Goal: Task Accomplishment & Management: Use online tool/utility

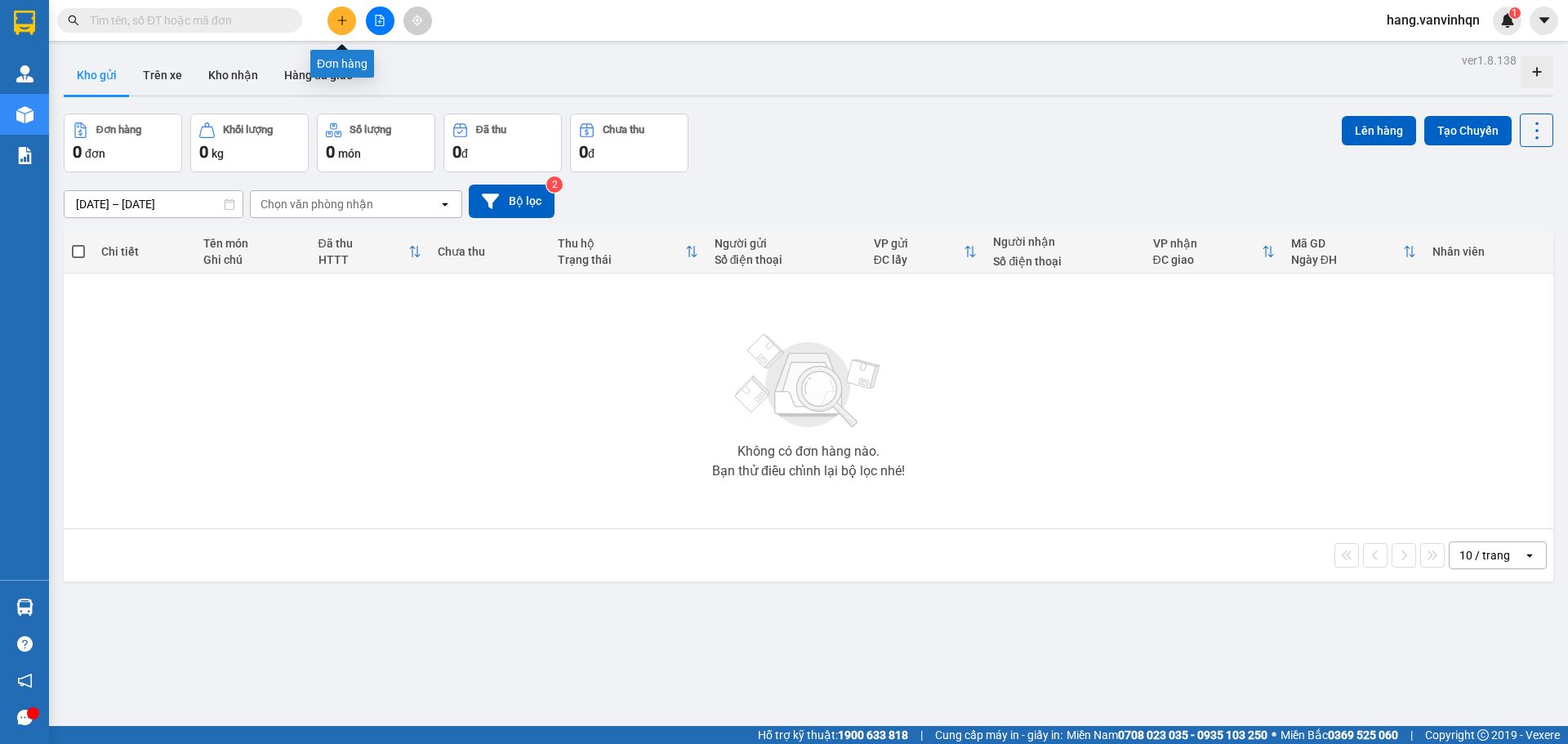
click at [338, 19] on icon "plus" at bounding box center [342, 20] width 12 height 12
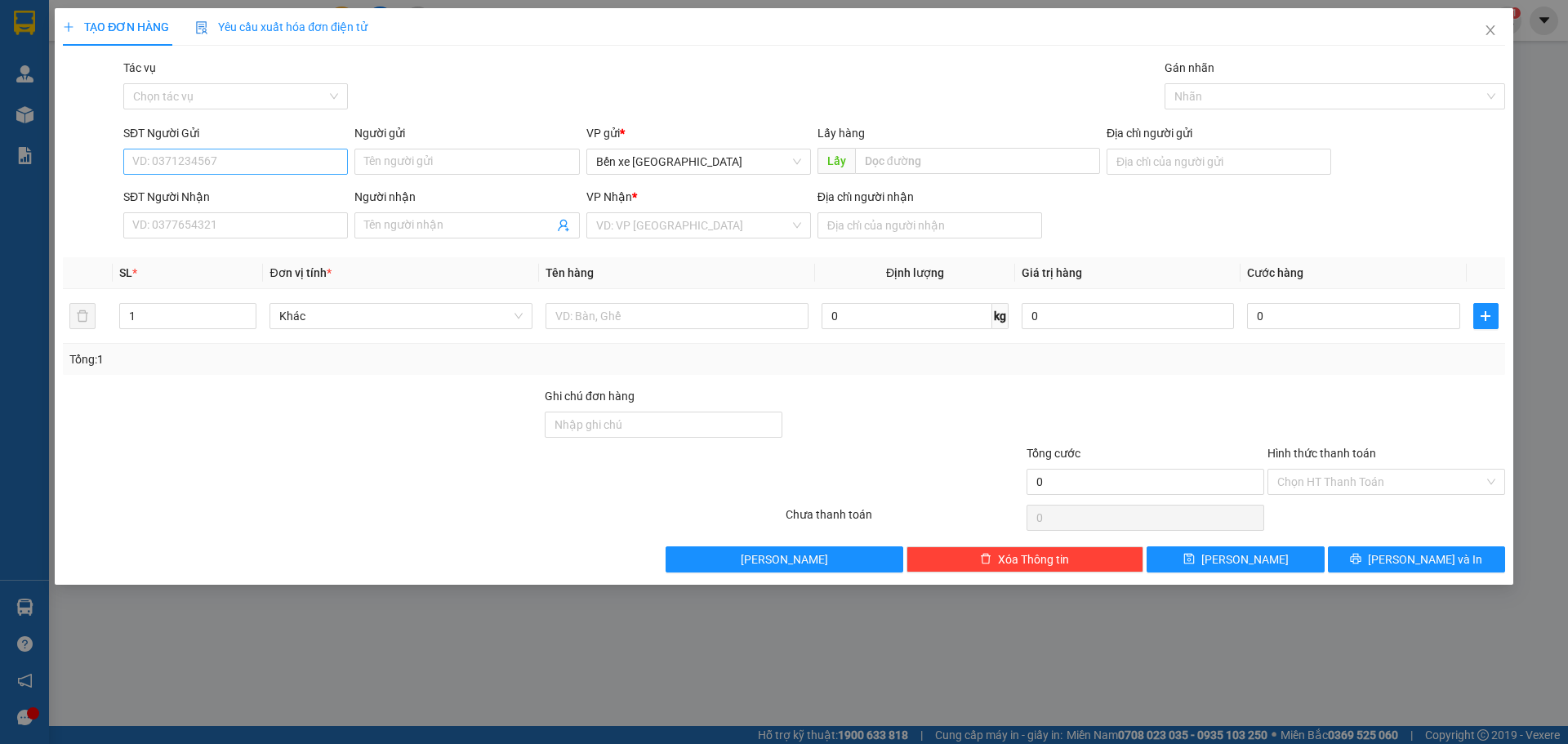
drag, startPoint x: 286, startPoint y: 177, endPoint x: 293, endPoint y: 156, distance: 22.1
click at [287, 172] on div "SĐT Người Gửi VD: 0371234567" at bounding box center [236, 153] width 225 height 58
click at [293, 156] on input "SĐT Người Gửi" at bounding box center [236, 161] width 225 height 26
type input "0339111490"
click at [215, 193] on div "0339111490" at bounding box center [236, 194] width 205 height 18
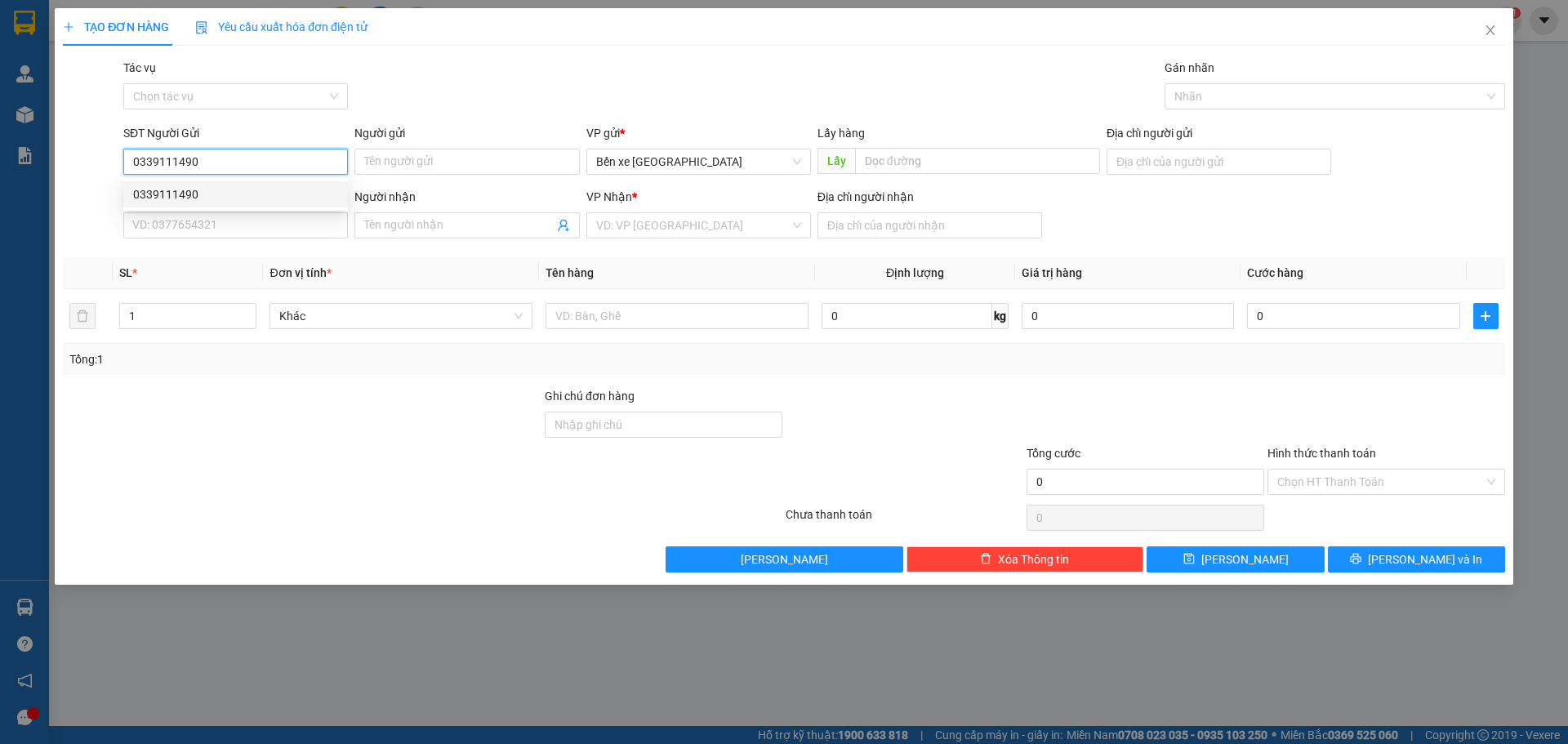
type input "bxqn"
type input "0898081595"
type input "đô lương"
type input "0339111490"
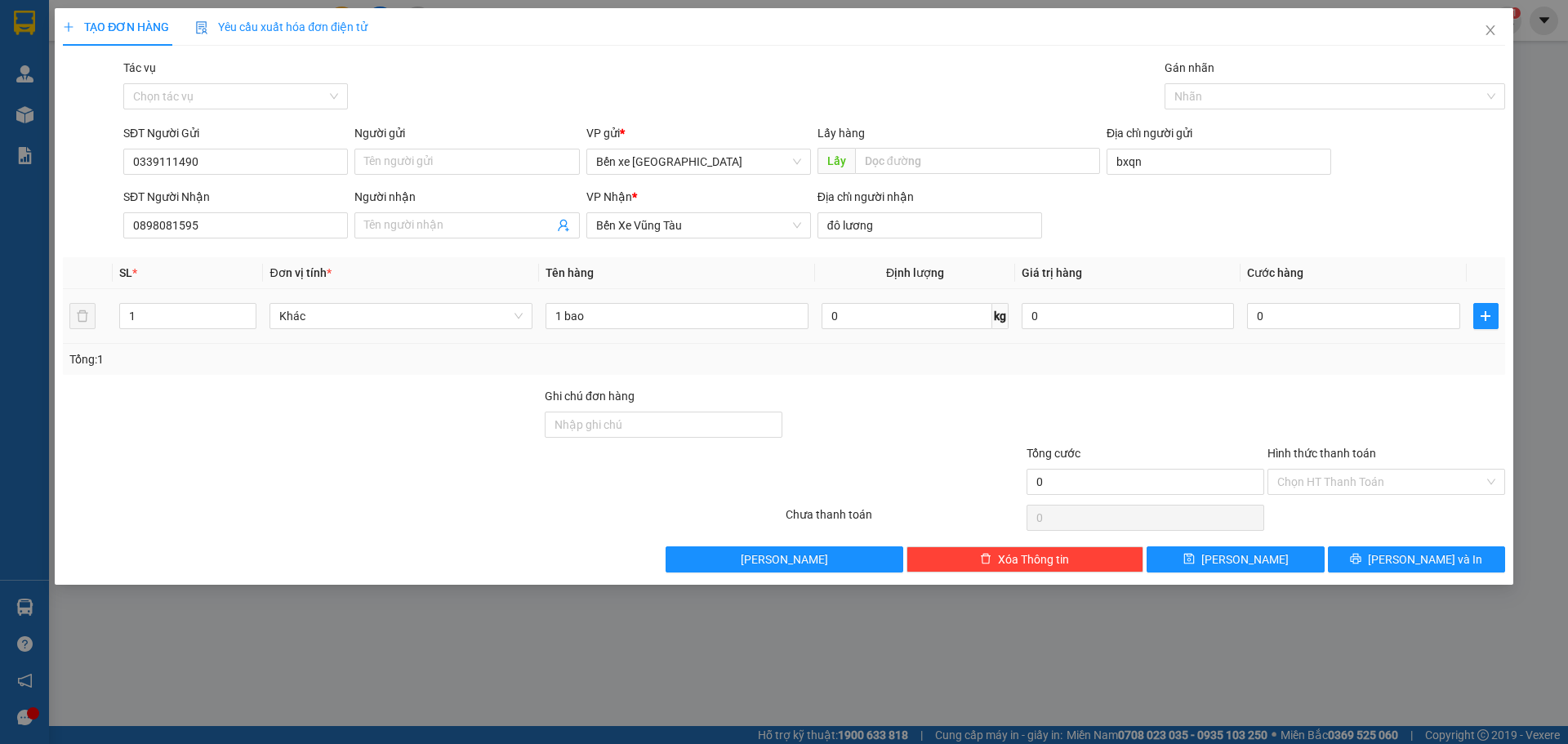
click at [628, 332] on td "1 bao" at bounding box center [677, 316] width 276 height 55
drag, startPoint x: 613, startPoint y: 318, endPoint x: 438, endPoint y: 372, distance: 183.1
click at [438, 372] on div "SL * Đơn vị tính * Tên hàng Định lượng Giá trị hàng Cước hàng 1 Khác 1 bao 0 kg…" at bounding box center [784, 316] width 1442 height 118
type input "vịt con"
click at [1212, 561] on button "[PERSON_NAME]" at bounding box center [1235, 559] width 177 height 26
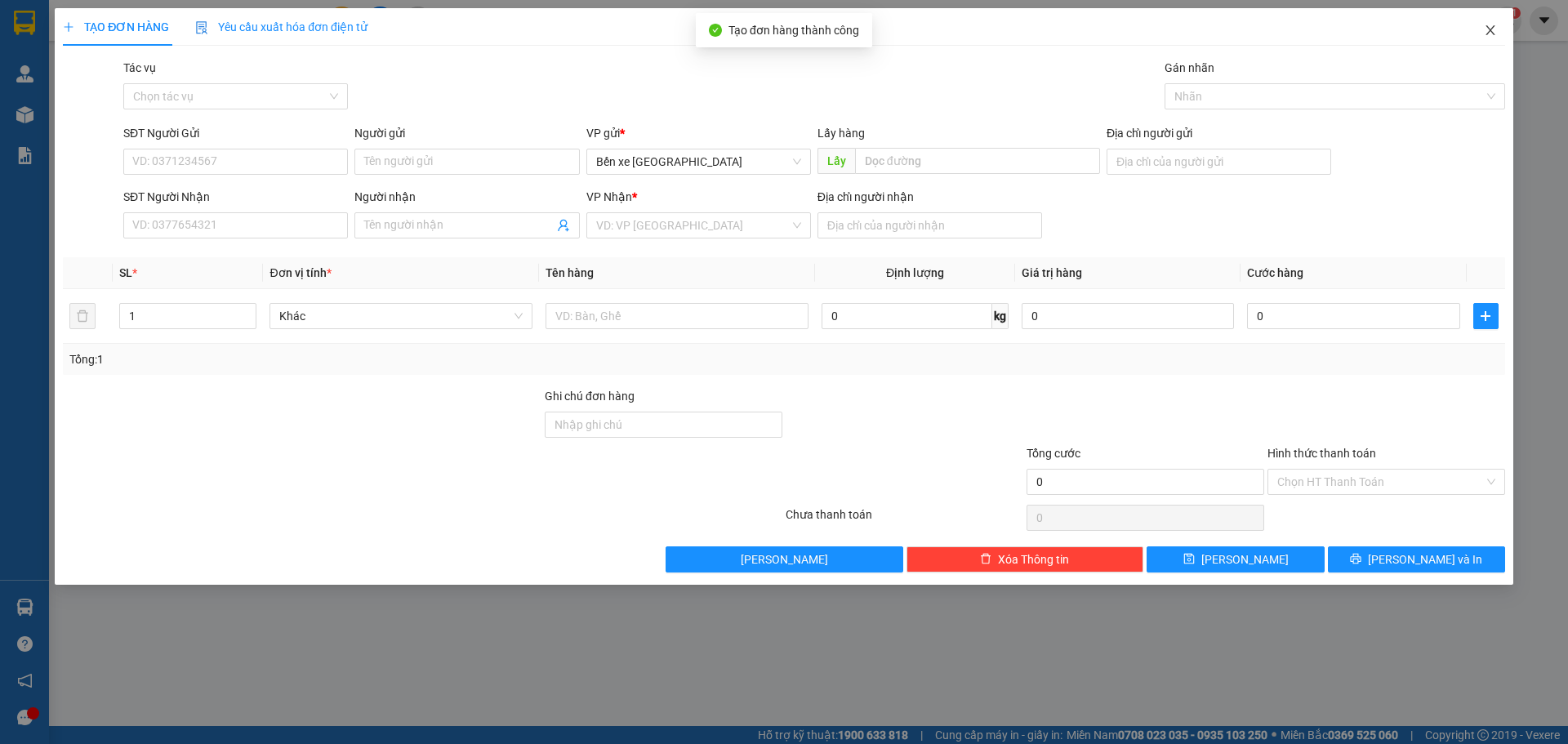
click at [1494, 32] on icon "close" at bounding box center [1491, 30] width 14 height 13
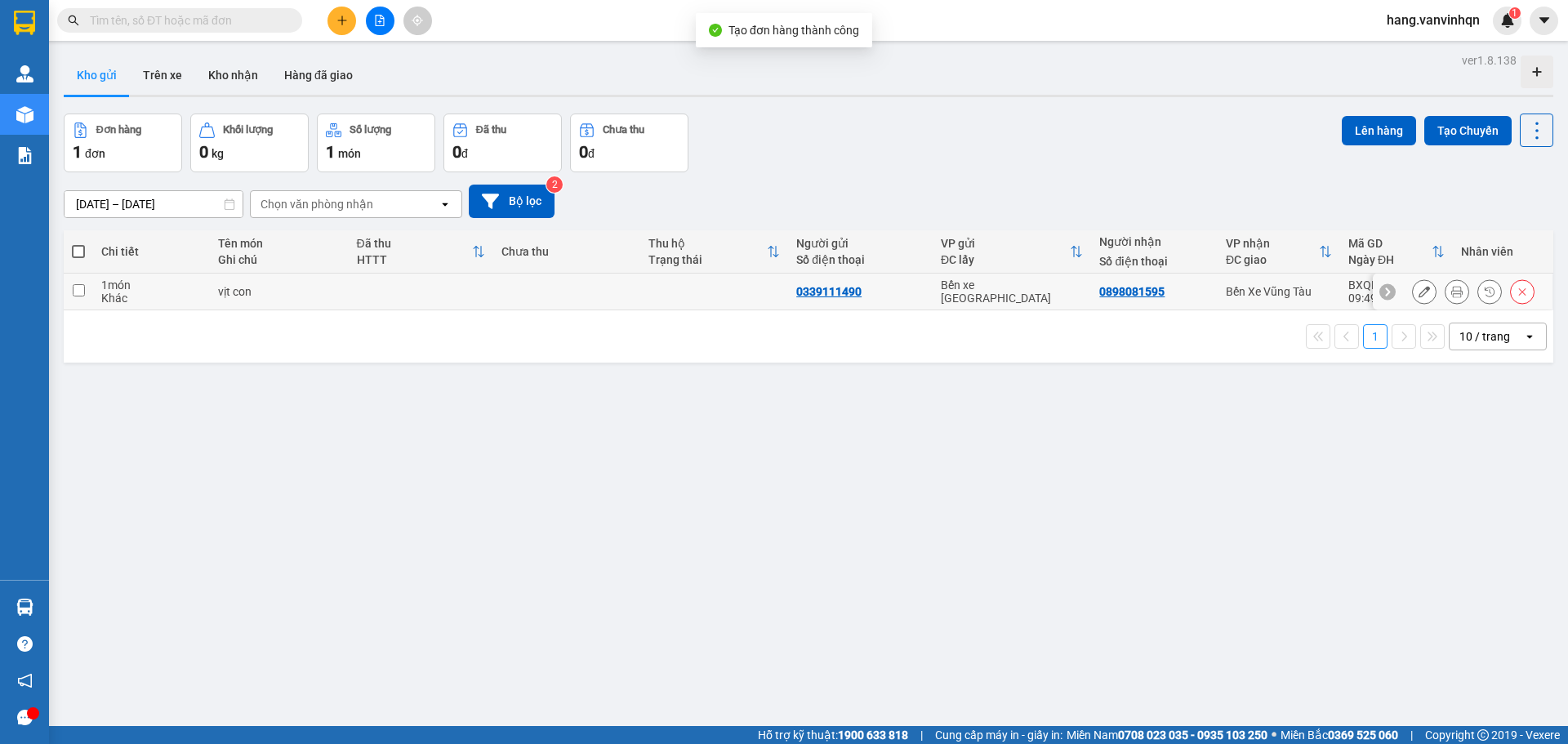
drag, startPoint x: 507, startPoint y: 291, endPoint x: 970, endPoint y: 251, distance: 464.7
click at [532, 291] on td at bounding box center [567, 291] width 148 height 37
checkbox input "true"
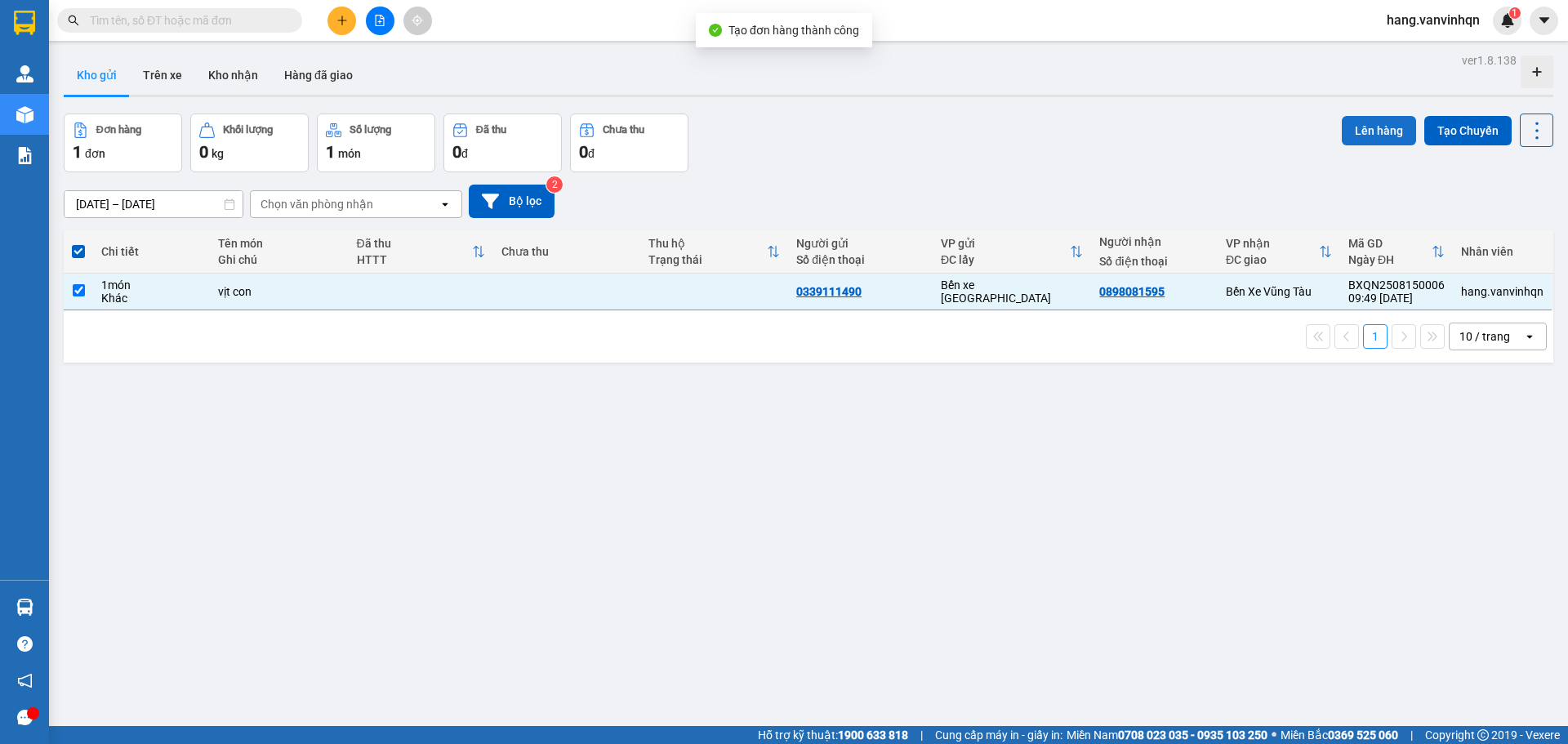
click at [1388, 129] on button "Lên hàng" at bounding box center [1379, 130] width 75 height 30
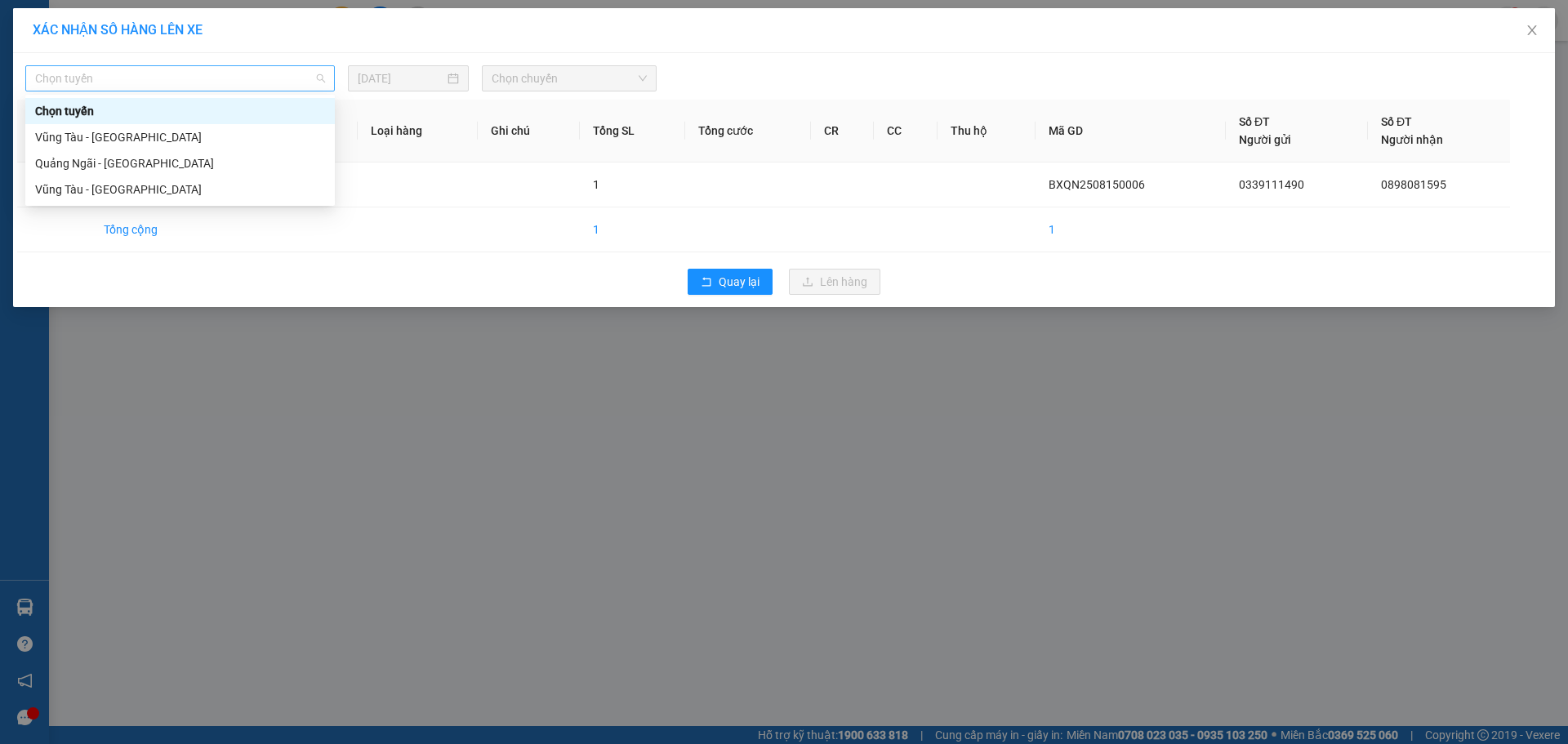
click at [239, 82] on span "Chọn tuyến" at bounding box center [180, 77] width 290 height 24
click at [194, 155] on div "Quảng Ngãi - [GEOGRAPHIC_DATA]" at bounding box center [180, 163] width 290 height 18
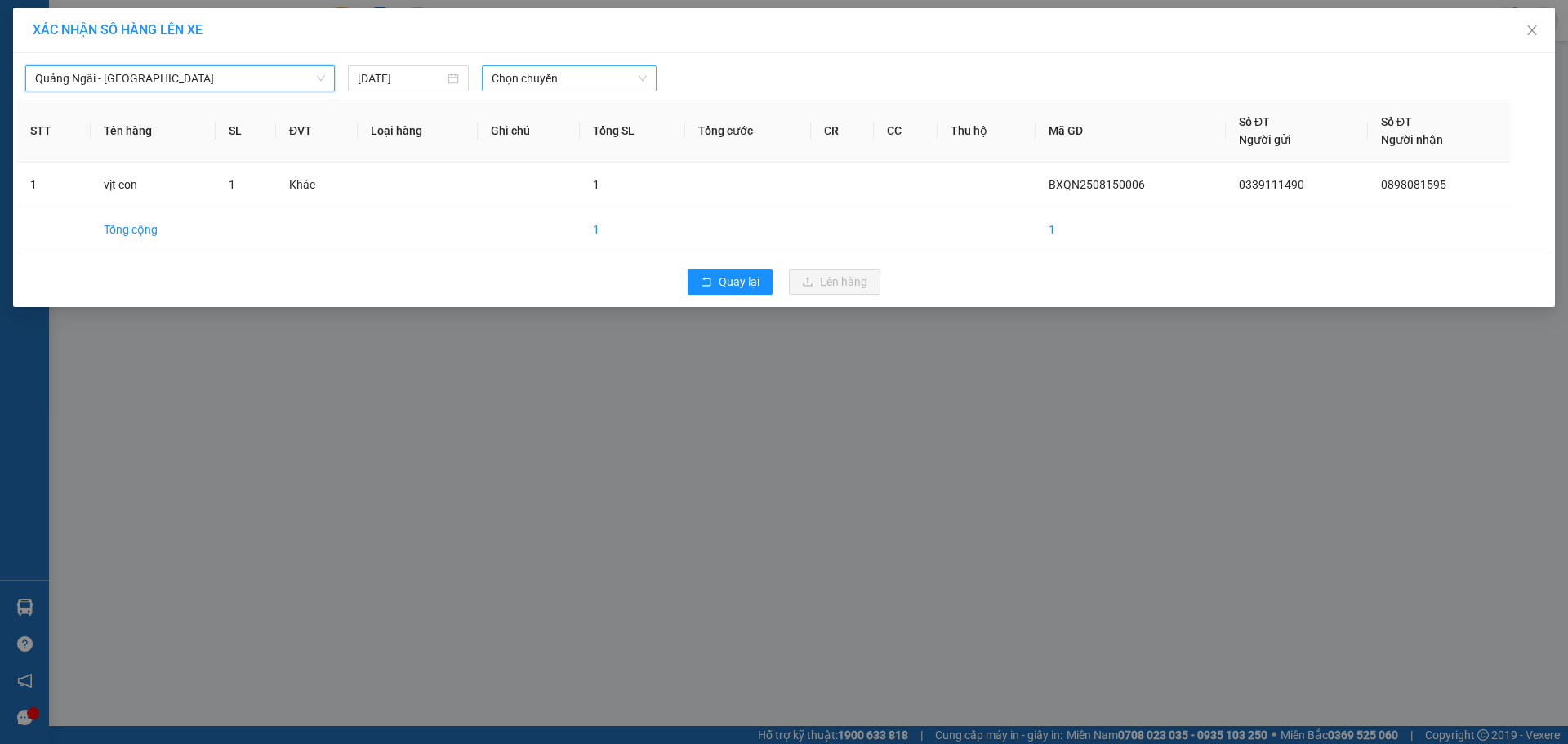
click at [634, 69] on span "Chọn chuyến" at bounding box center [569, 77] width 155 height 24
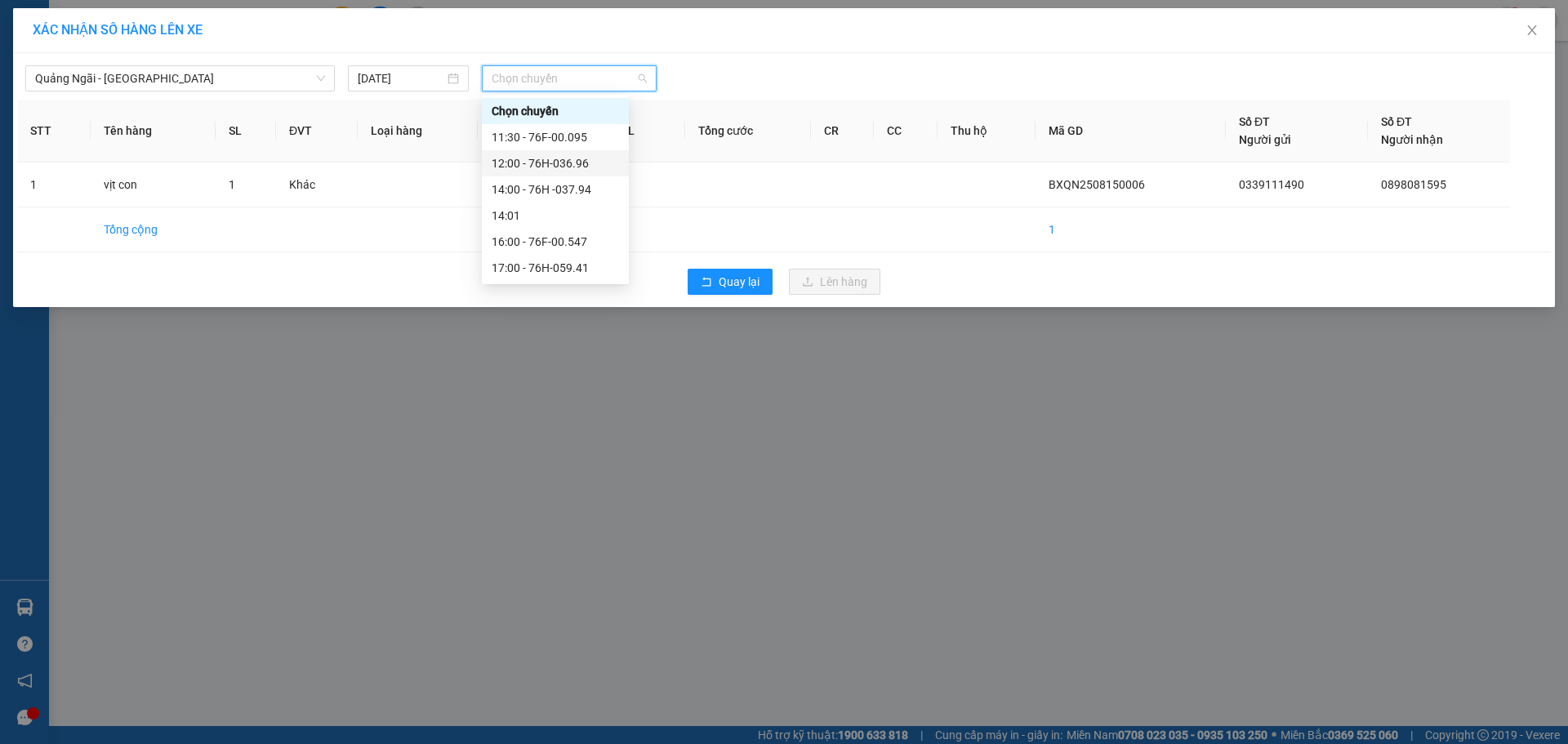
click at [589, 175] on div "12:00 - 76H-036.96" at bounding box center [554, 163] width 147 height 26
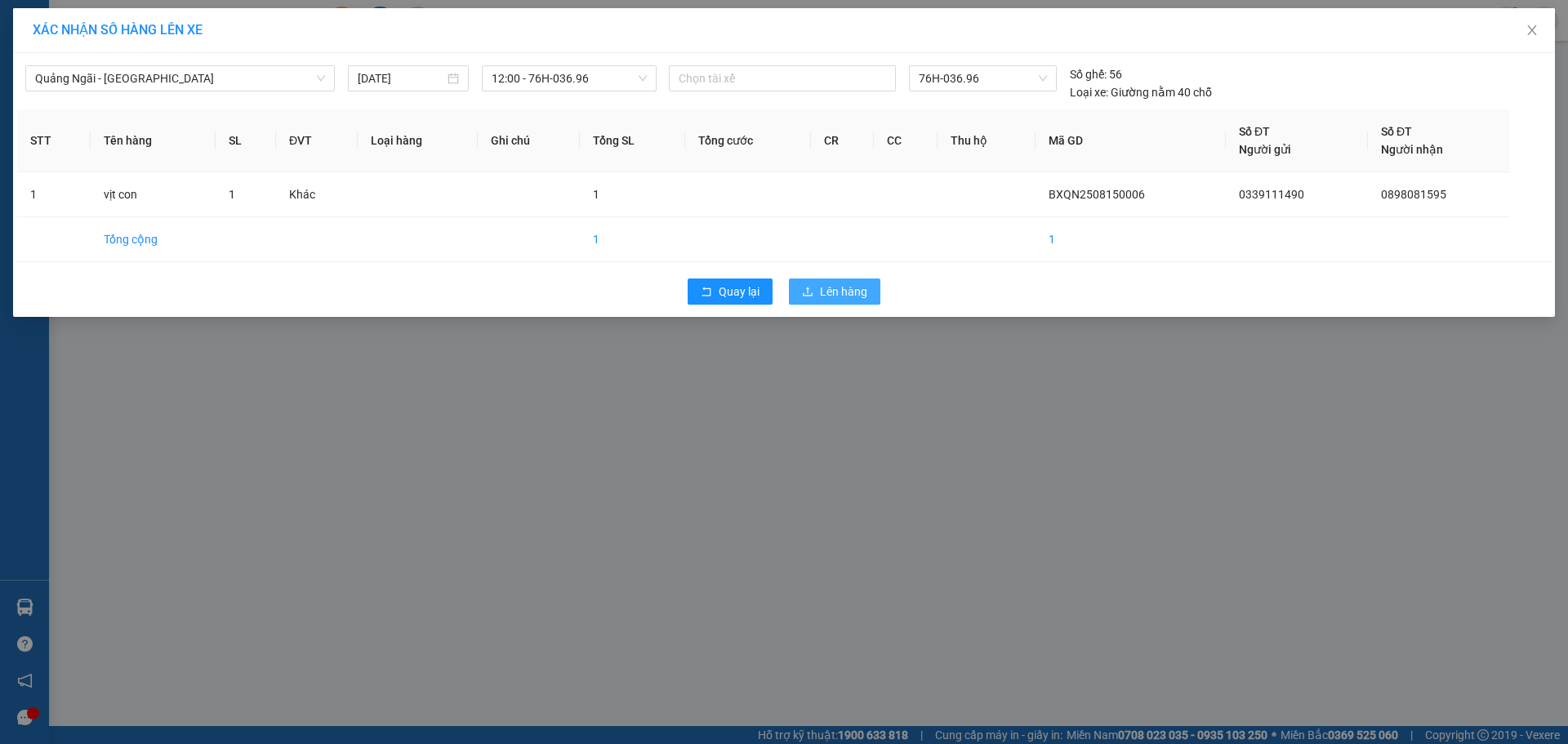
drag, startPoint x: 823, startPoint y: 291, endPoint x: 785, endPoint y: 281, distance: 39.3
click at [822, 293] on span "Lên hàng" at bounding box center [843, 291] width 48 height 18
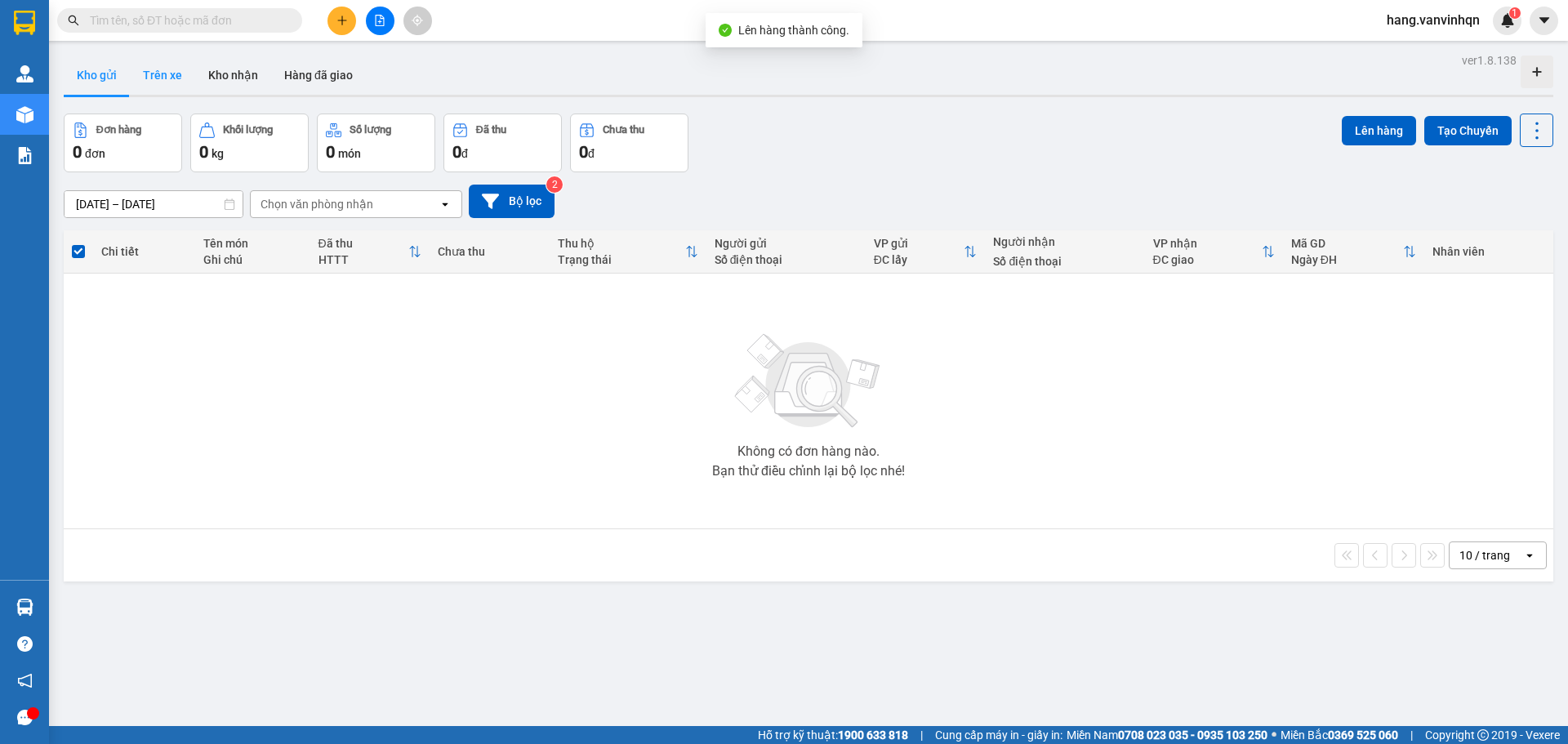
click at [172, 77] on button "Trên xe" at bounding box center [162, 76] width 66 height 40
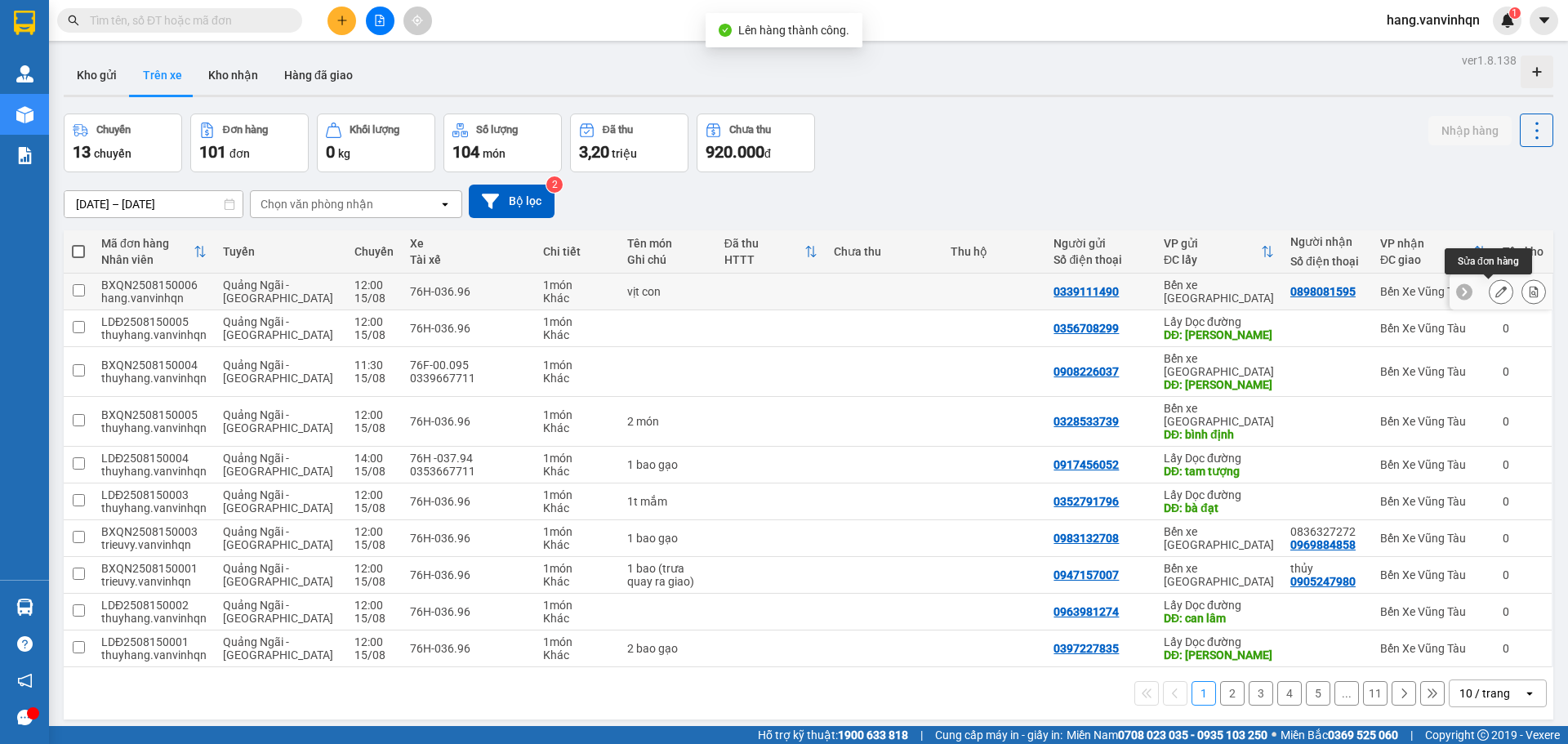
click at [1495, 295] on button at bounding box center [1500, 291] width 23 height 29
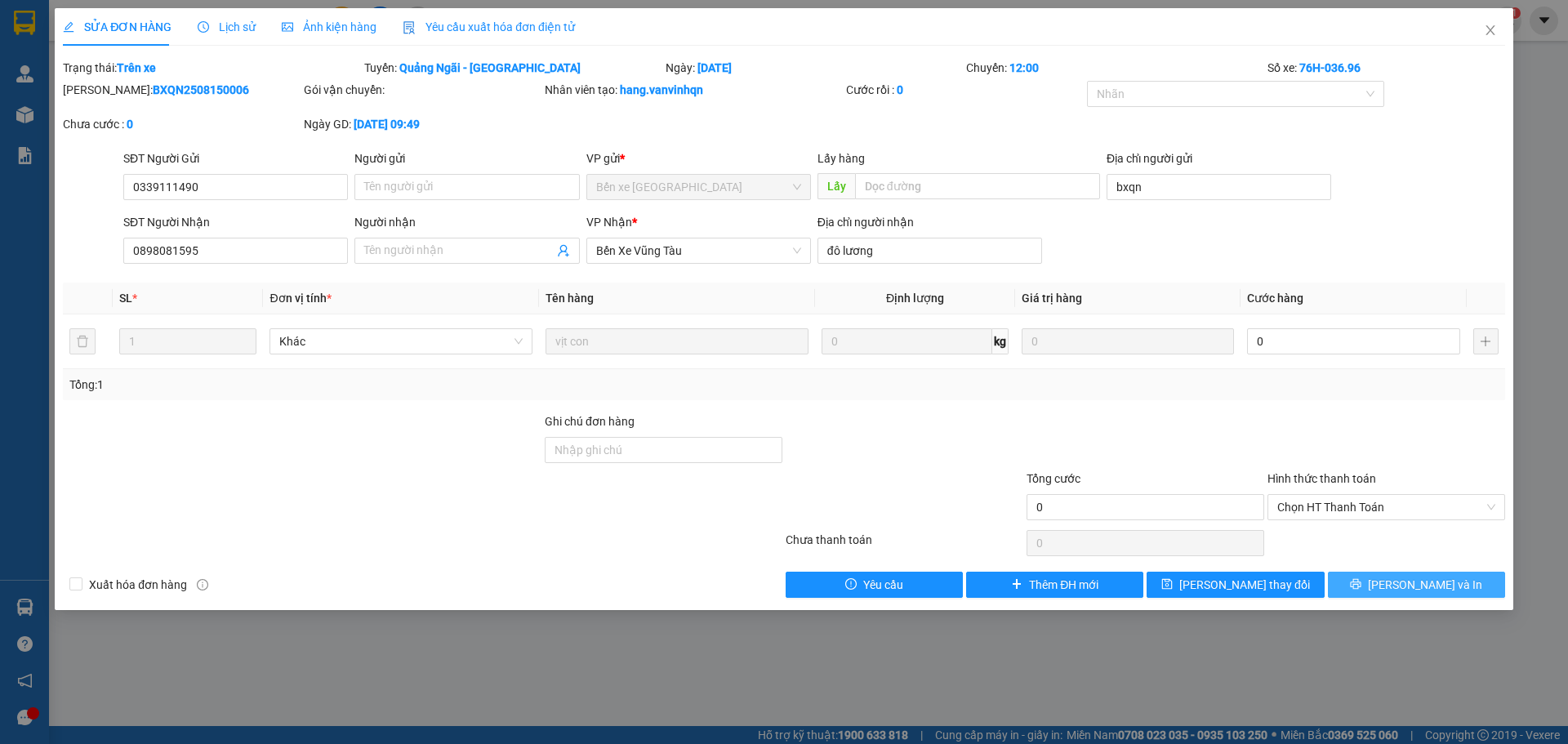
click at [1368, 586] on button "[PERSON_NAME] và In" at bounding box center [1416, 584] width 177 height 26
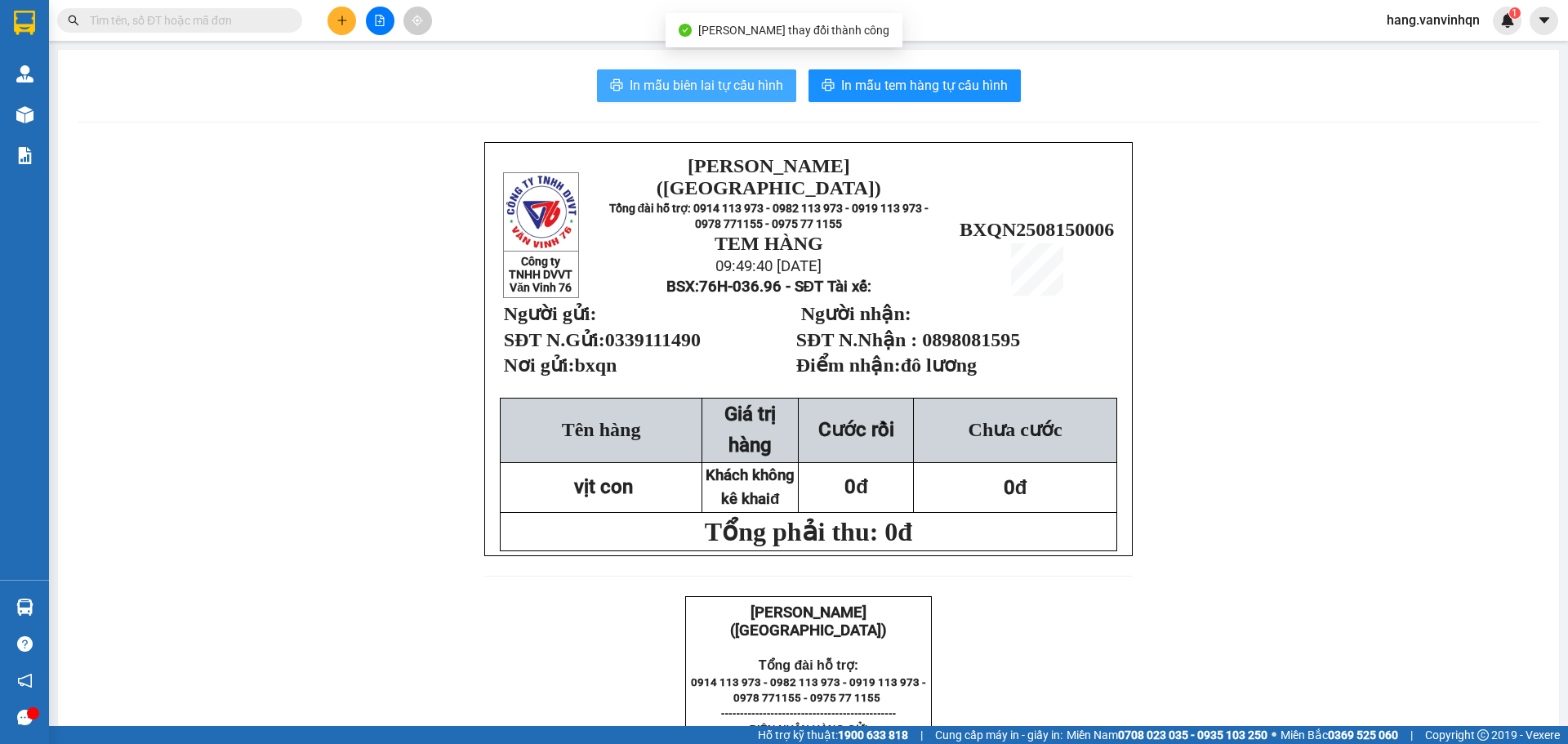
drag, startPoint x: 671, startPoint y: 94, endPoint x: 711, endPoint y: 134, distance: 56.6
click at [671, 95] on span "In mẫu biên lai tự cấu hình" at bounding box center [707, 85] width 154 height 21
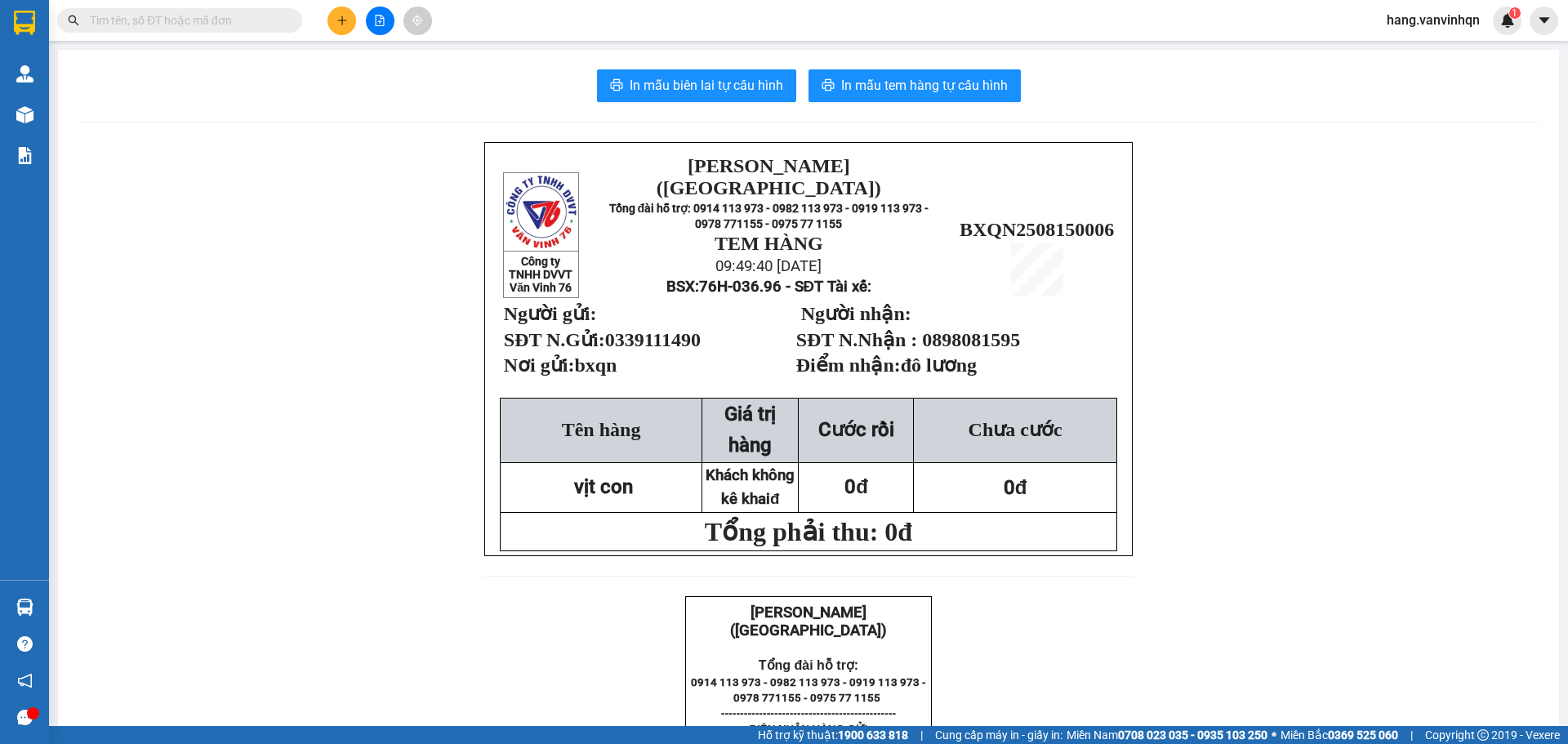
drag, startPoint x: 1265, startPoint y: 247, endPoint x: 347, endPoint y: 8, distance: 948.6
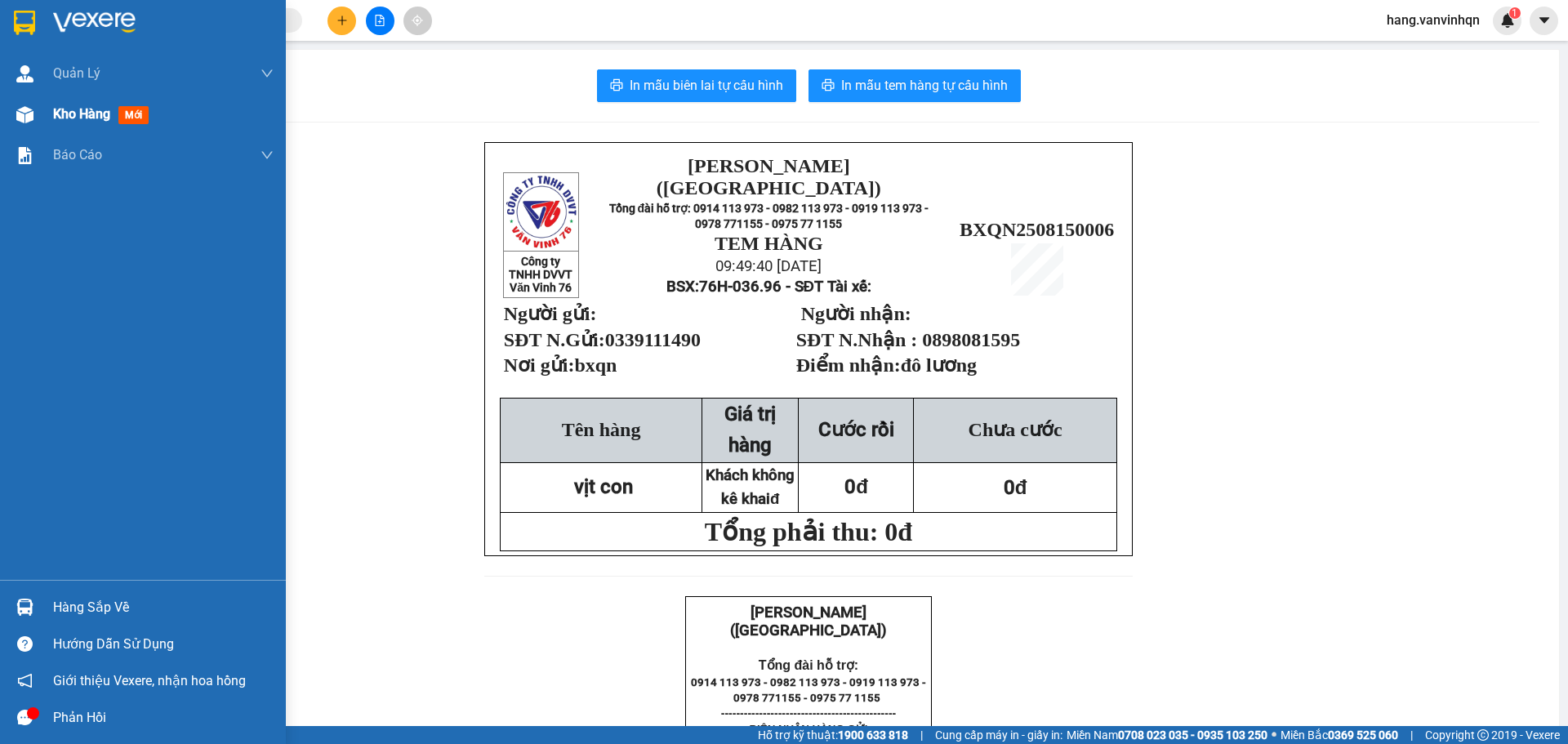
click at [56, 110] on span "Kho hàng" at bounding box center [82, 113] width 58 height 15
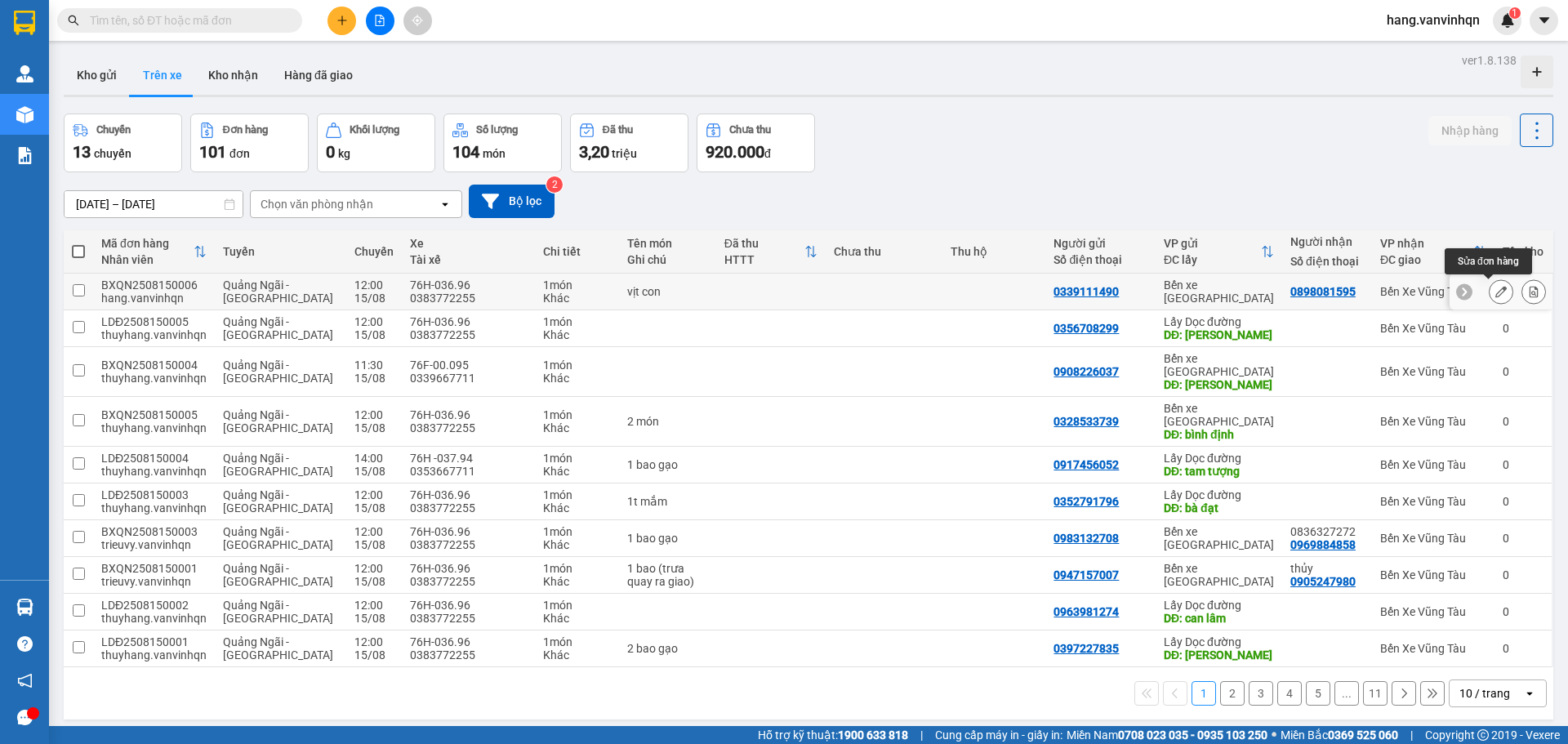
click at [1495, 291] on icon at bounding box center [1500, 291] width 12 height 12
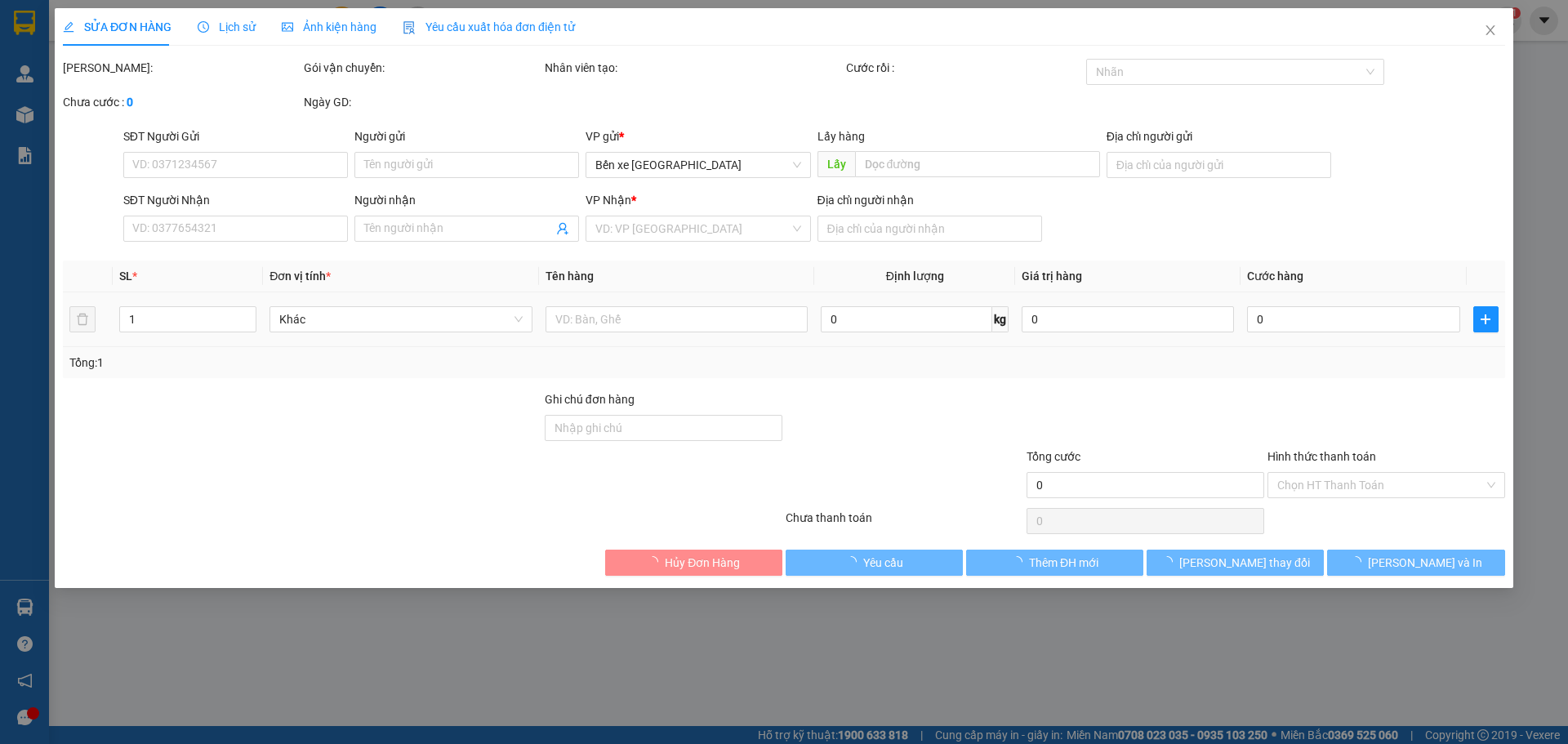
type input "0339111490"
type input "bxqn"
type input "0898081595"
type input "đô lương"
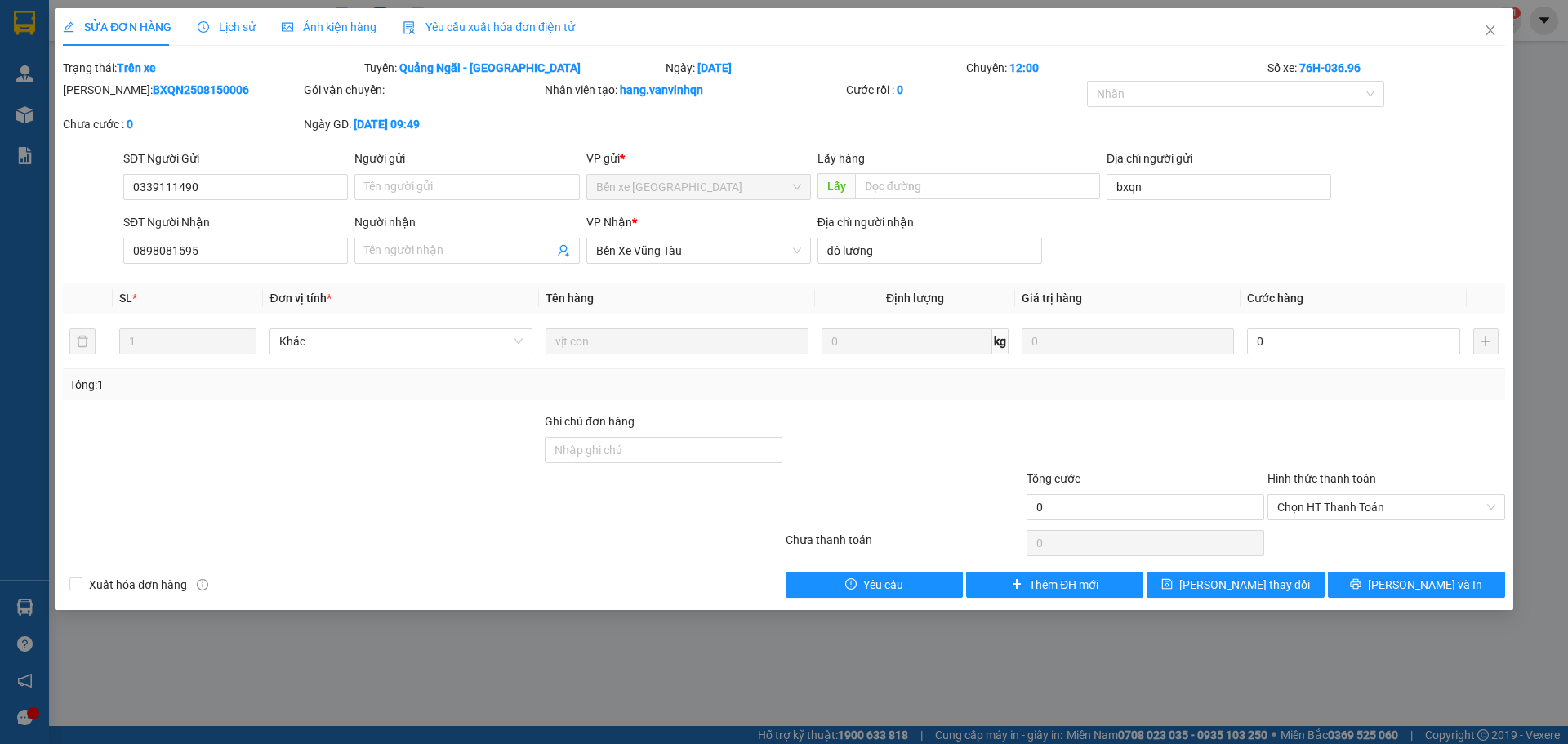
click at [1379, 600] on div "SỬA ĐƠN HÀNG Lịch sử Ảnh kiện hàng Yêu cầu xuất hóa đơn điện tử Total Paid Fee …" at bounding box center [784, 309] width 1458 height 602
click at [1362, 586] on icon "printer" at bounding box center [1356, 584] width 11 height 11
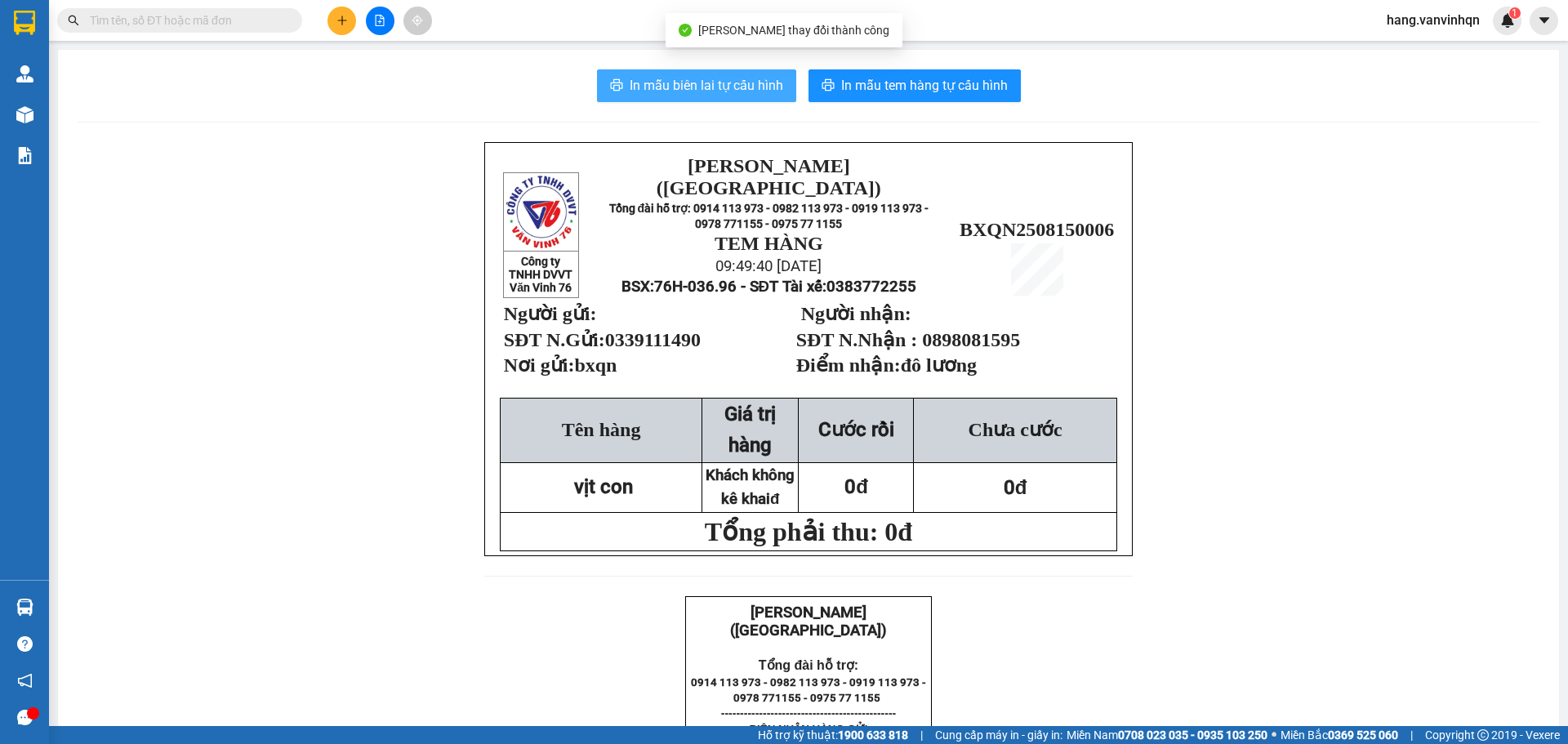
click at [726, 84] on span "In mẫu biên lai tự cấu hình" at bounding box center [707, 85] width 154 height 21
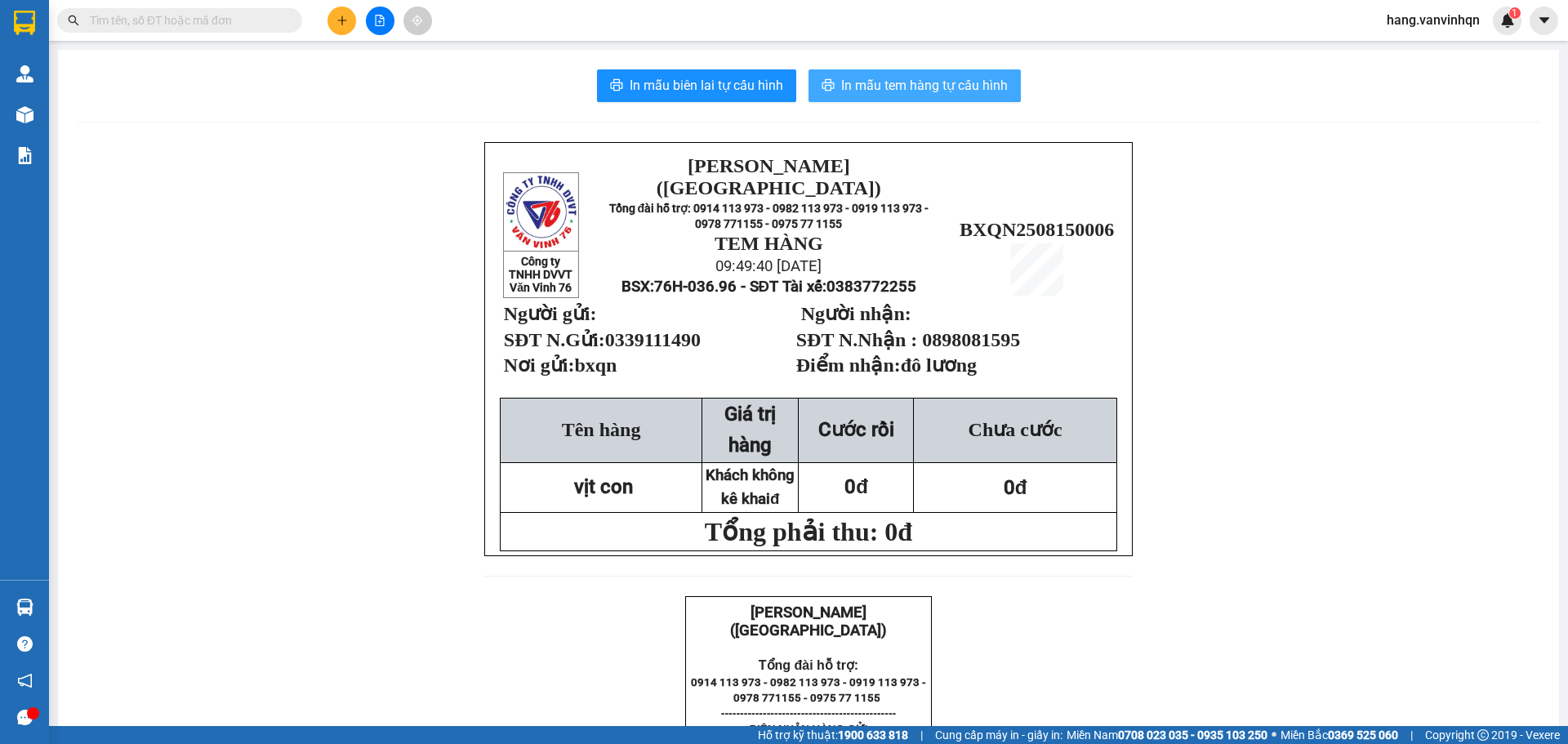
click at [906, 77] on span "In mẫu tem hàng tự cấu hình" at bounding box center [924, 85] width 167 height 21
click at [345, 13] on button at bounding box center [342, 21] width 29 height 29
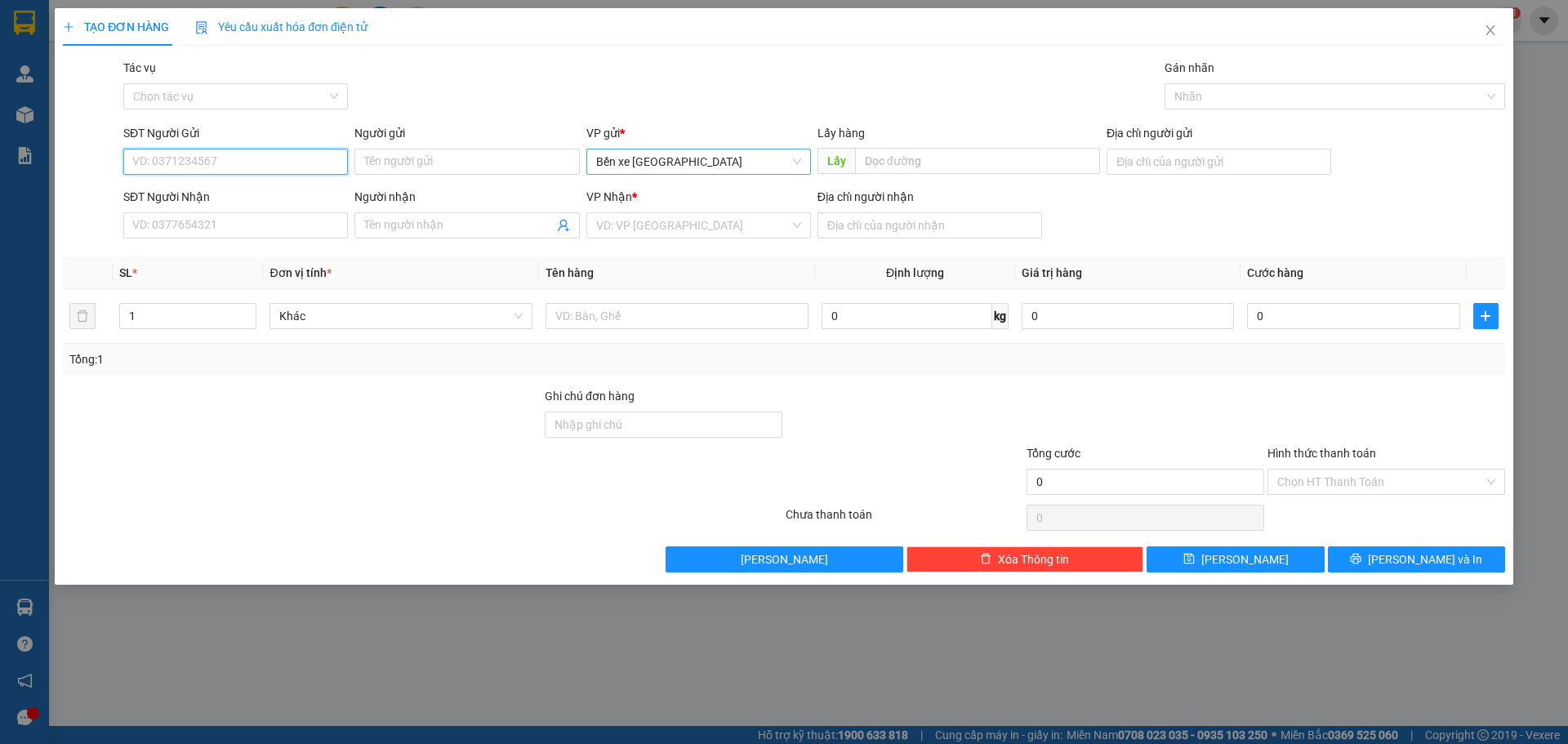
click at [752, 169] on span "Bến xe [GEOGRAPHIC_DATA]" at bounding box center [698, 161] width 205 height 24
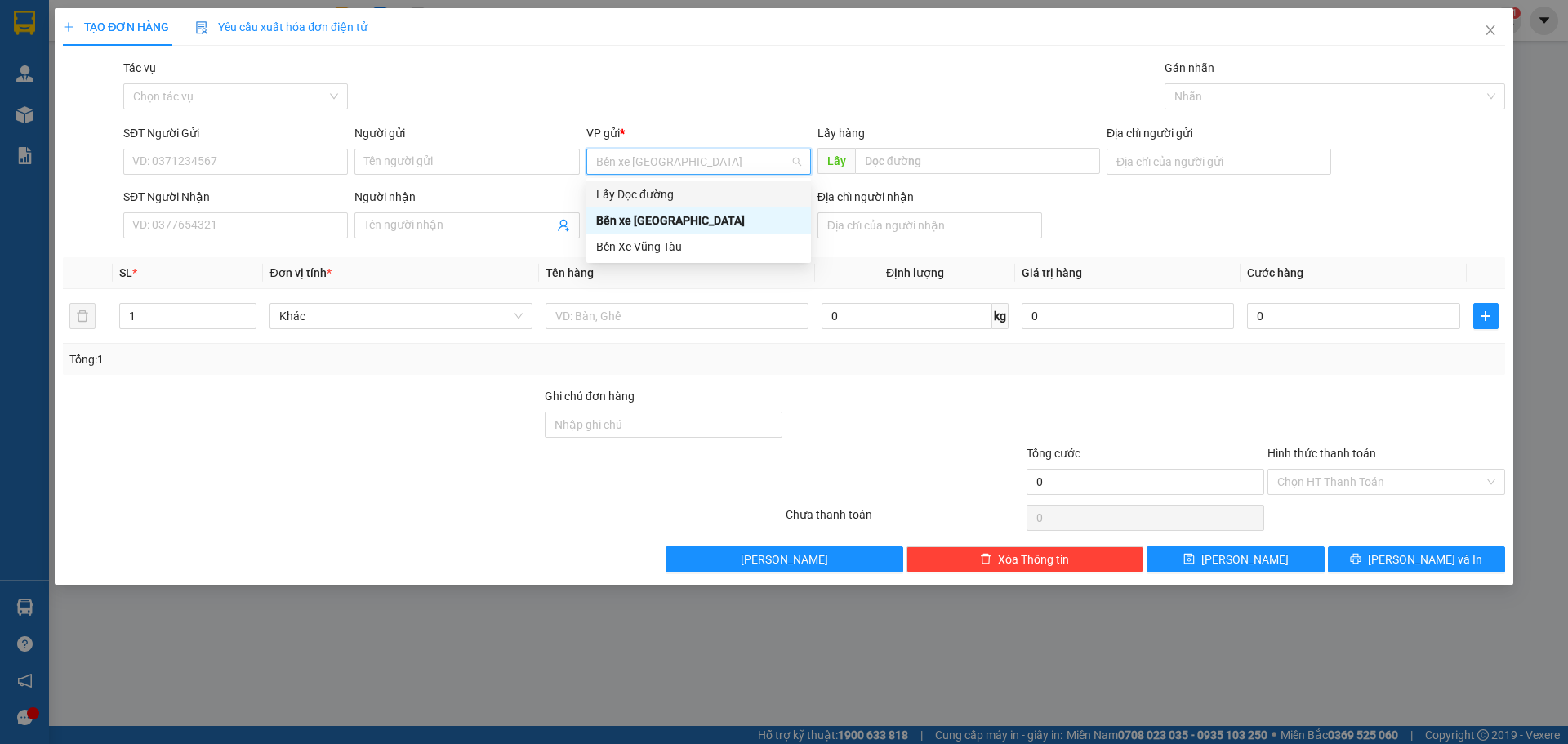
drag, startPoint x: 658, startPoint y: 196, endPoint x: 709, endPoint y: 177, distance: 54.4
click at [662, 194] on div "Lấy Dọc đường" at bounding box center [698, 194] width 205 height 18
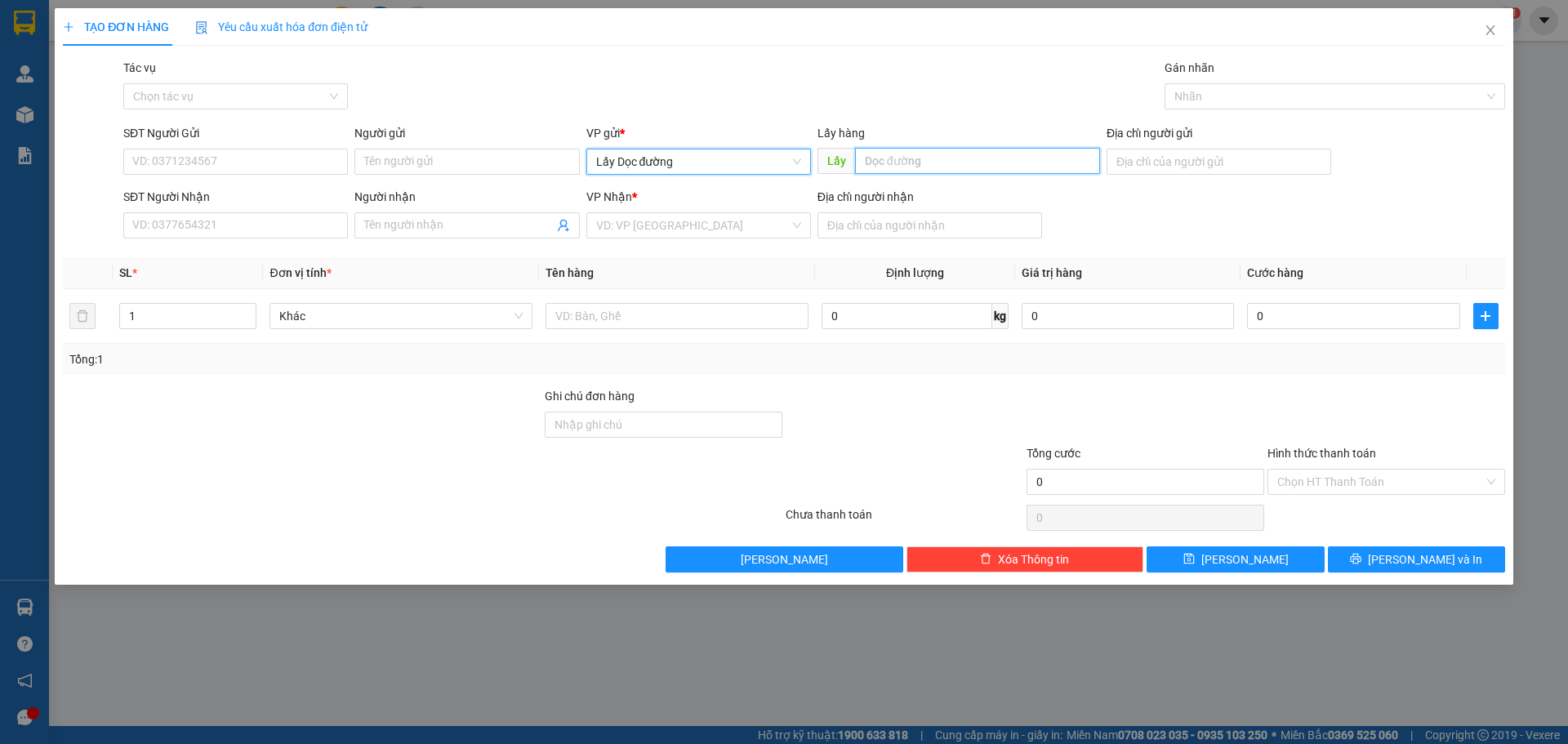
click at [900, 159] on input "text" at bounding box center [978, 160] width 245 height 26
type input "o"
type input "ông đô"
click at [734, 222] on input "search" at bounding box center [692, 225] width 194 height 24
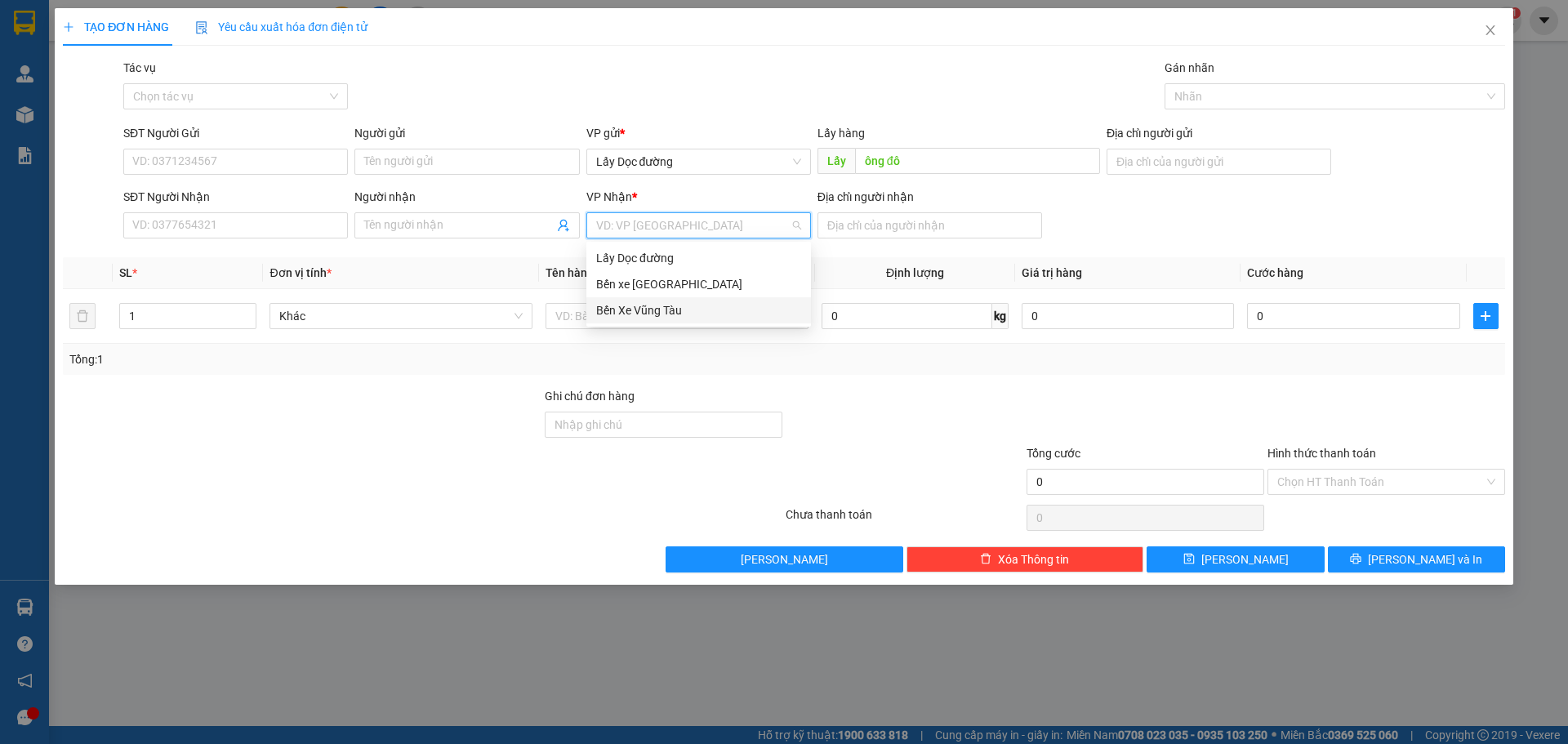
click at [684, 312] on div "Bến Xe Vũng Tàu" at bounding box center [698, 310] width 205 height 18
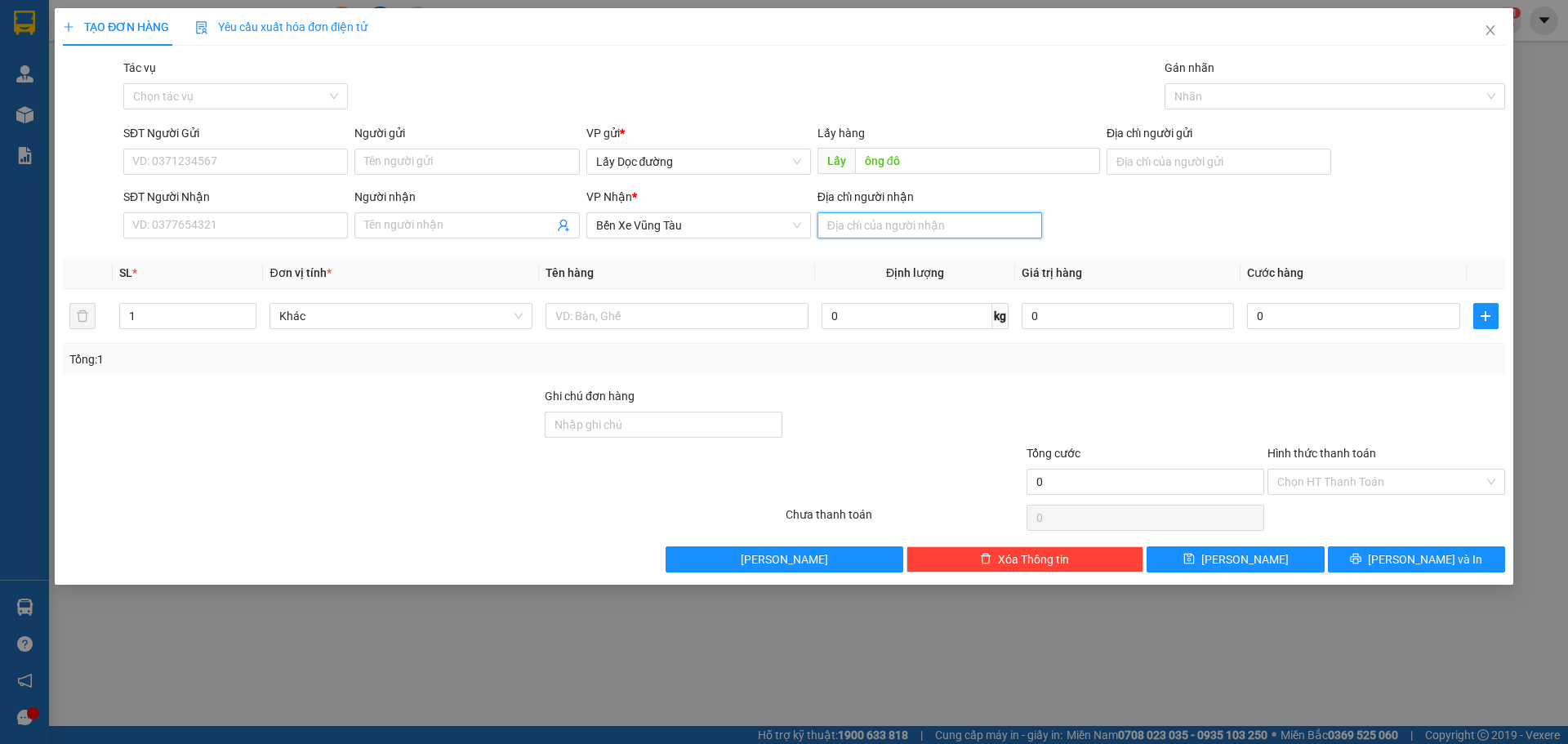
click at [934, 221] on input "Địa chỉ người nhận" at bounding box center [930, 225] width 225 height 26
type input "long hai"
click at [303, 172] on input "SĐT Người Gửi" at bounding box center [236, 161] width 225 height 26
click at [220, 155] on input "SĐT Người Gửi" at bounding box center [236, 161] width 225 height 26
click at [220, 159] on input "SĐT Người Gửi" at bounding box center [236, 161] width 225 height 26
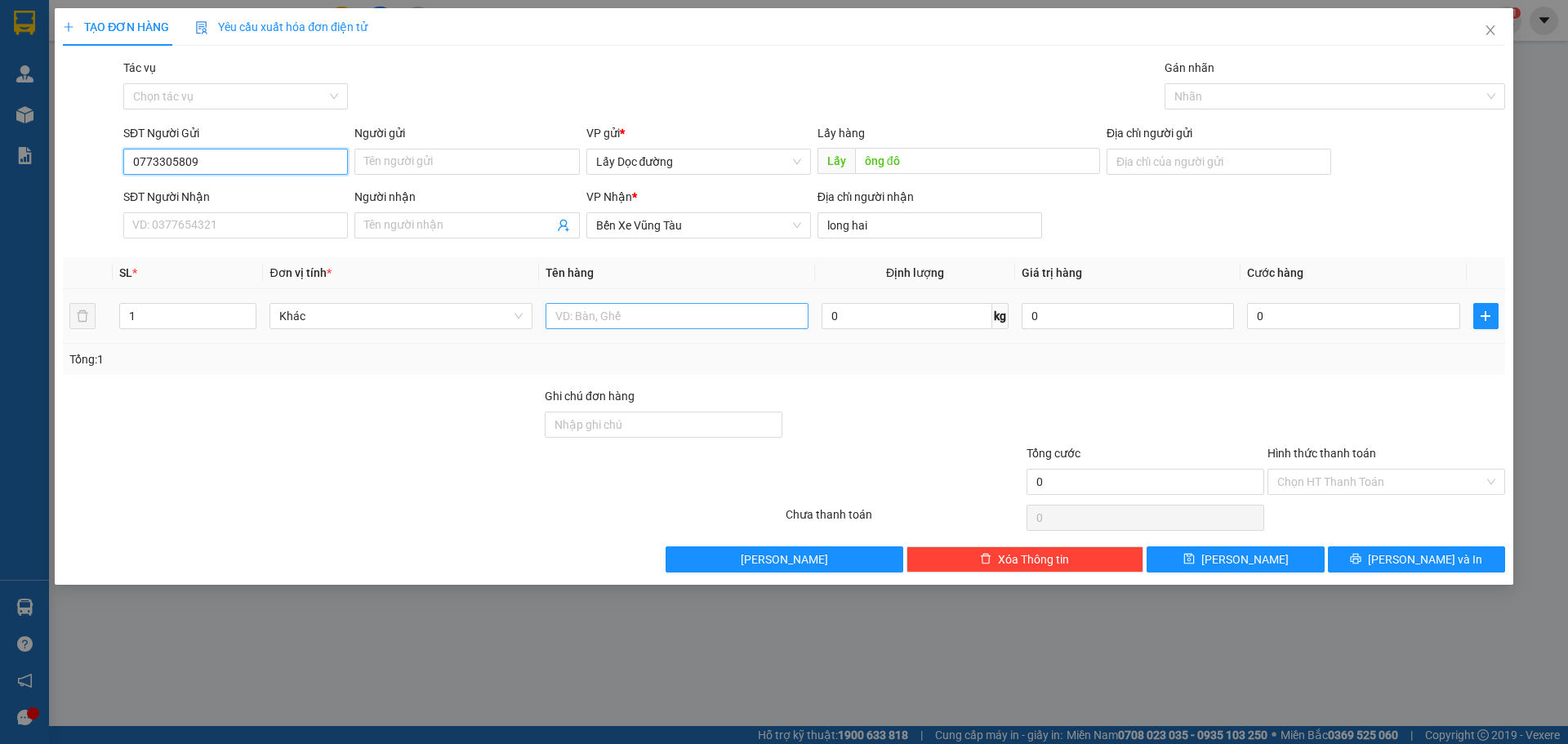
type input "0773305809"
click at [661, 321] on input "text" at bounding box center [677, 316] width 263 height 26
type input "10t"
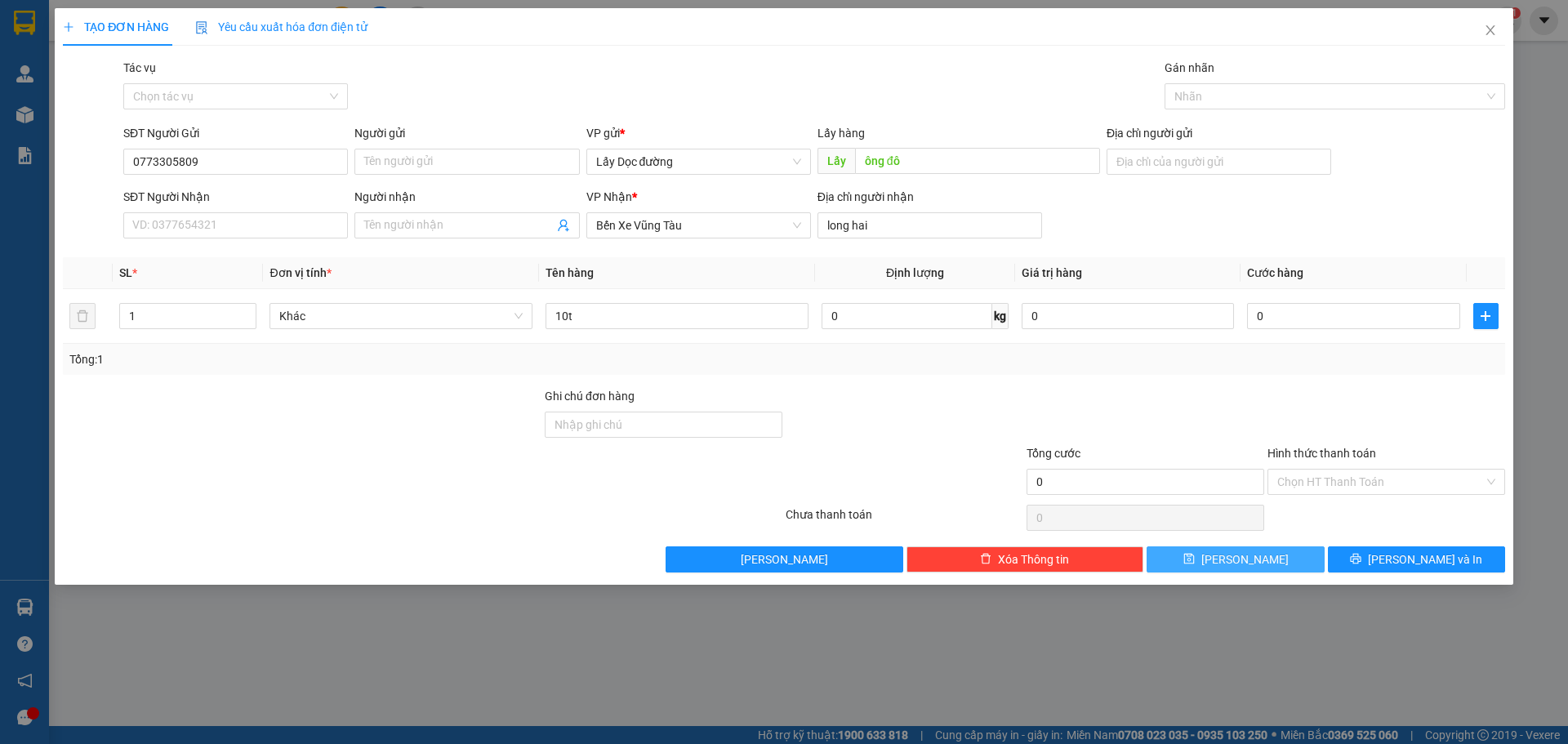
click at [1277, 564] on button "[PERSON_NAME]" at bounding box center [1235, 559] width 177 height 26
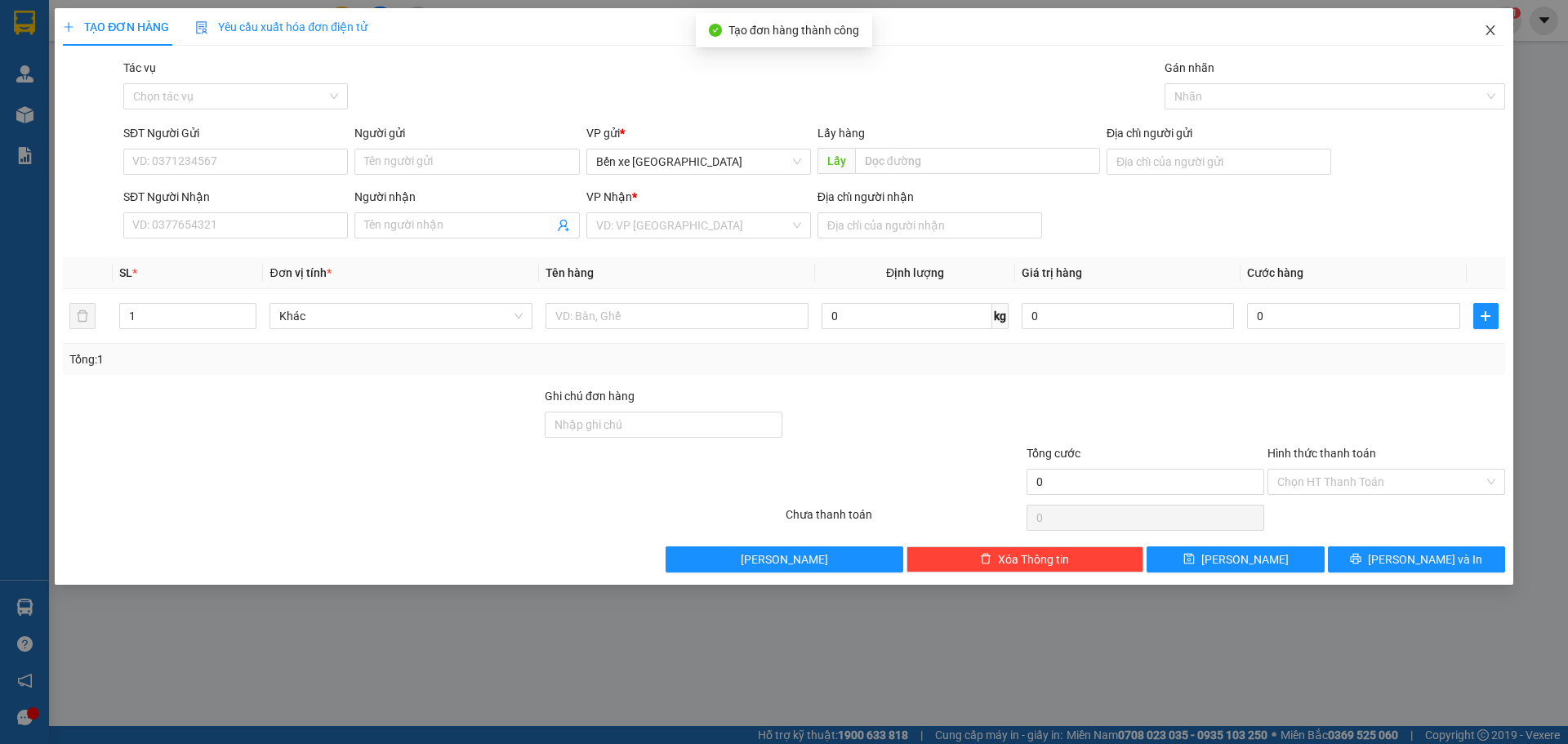
click at [1489, 33] on icon "close" at bounding box center [1490, 30] width 9 height 10
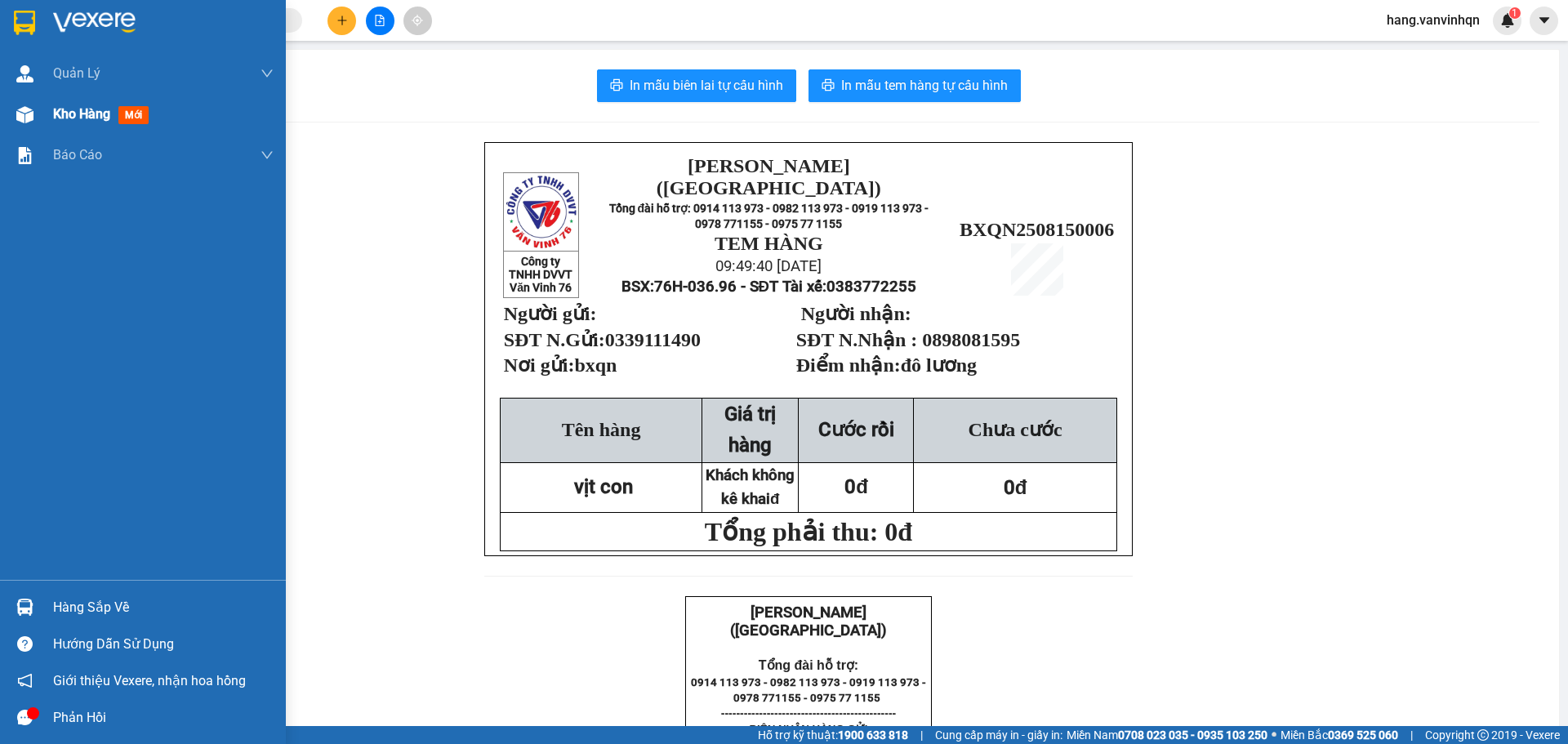
click at [101, 118] on span "Kho hàng" at bounding box center [82, 113] width 58 height 15
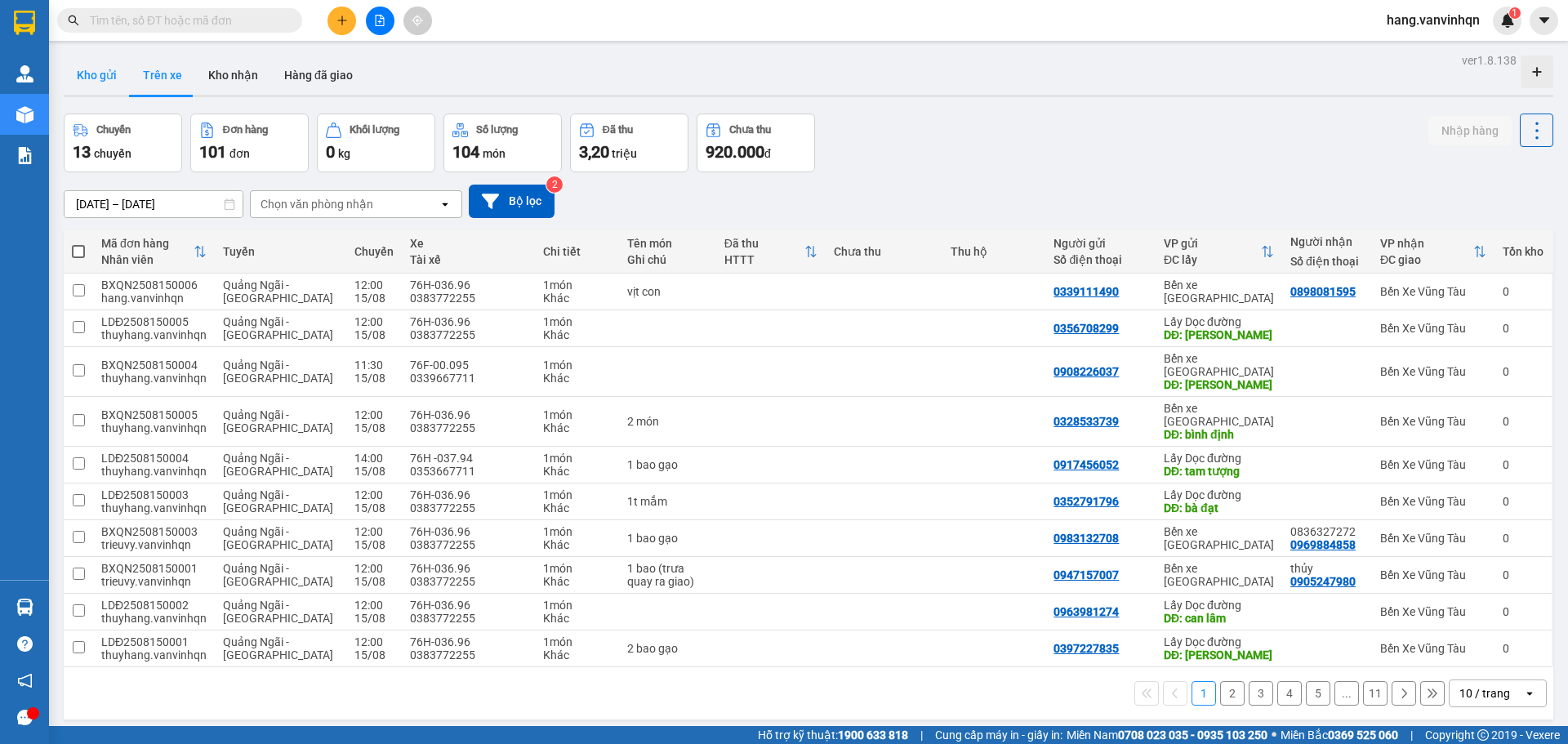
click at [102, 75] on button "Kho gửi" at bounding box center [96, 76] width 66 height 40
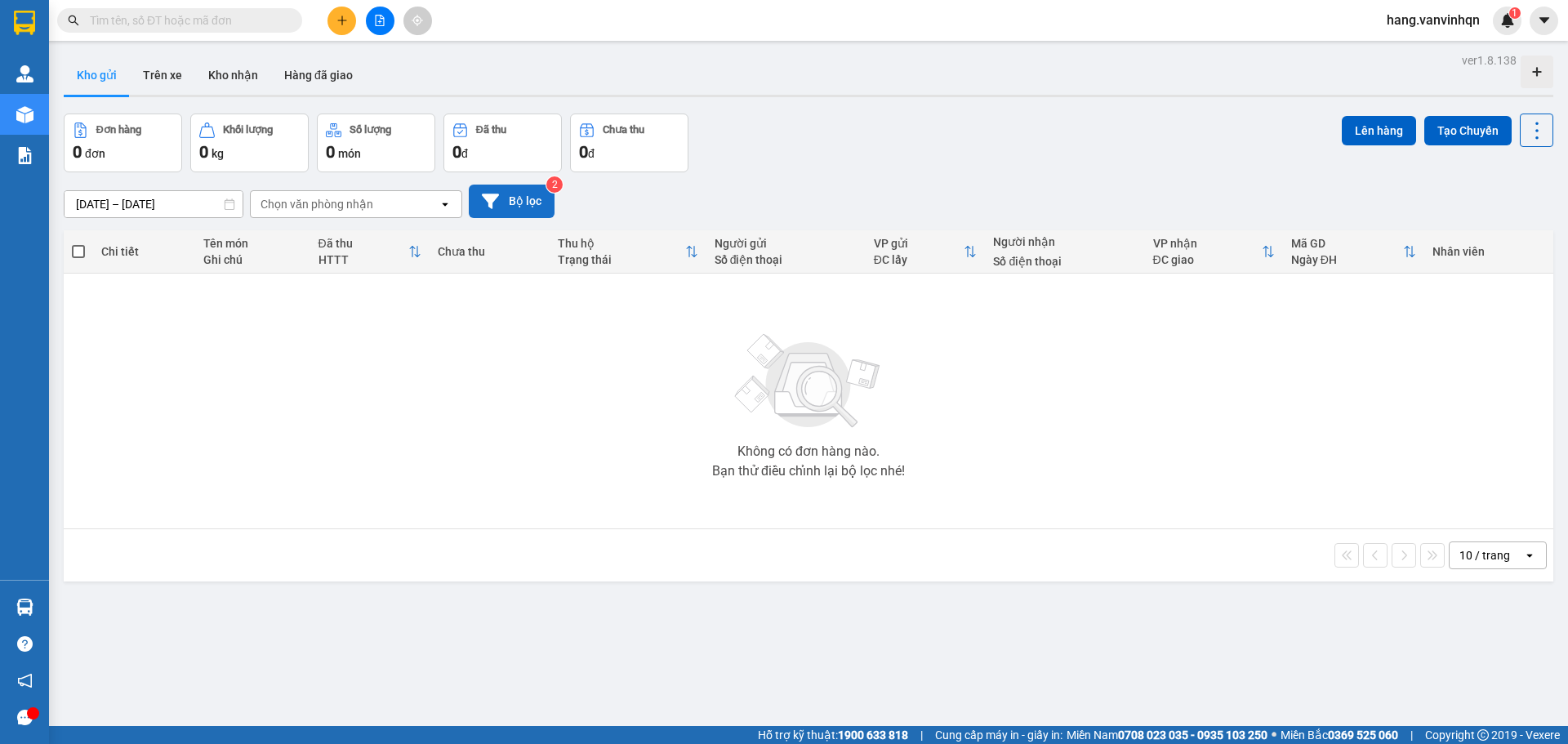
click at [538, 209] on button "Bộ lọc" at bounding box center [511, 201] width 86 height 33
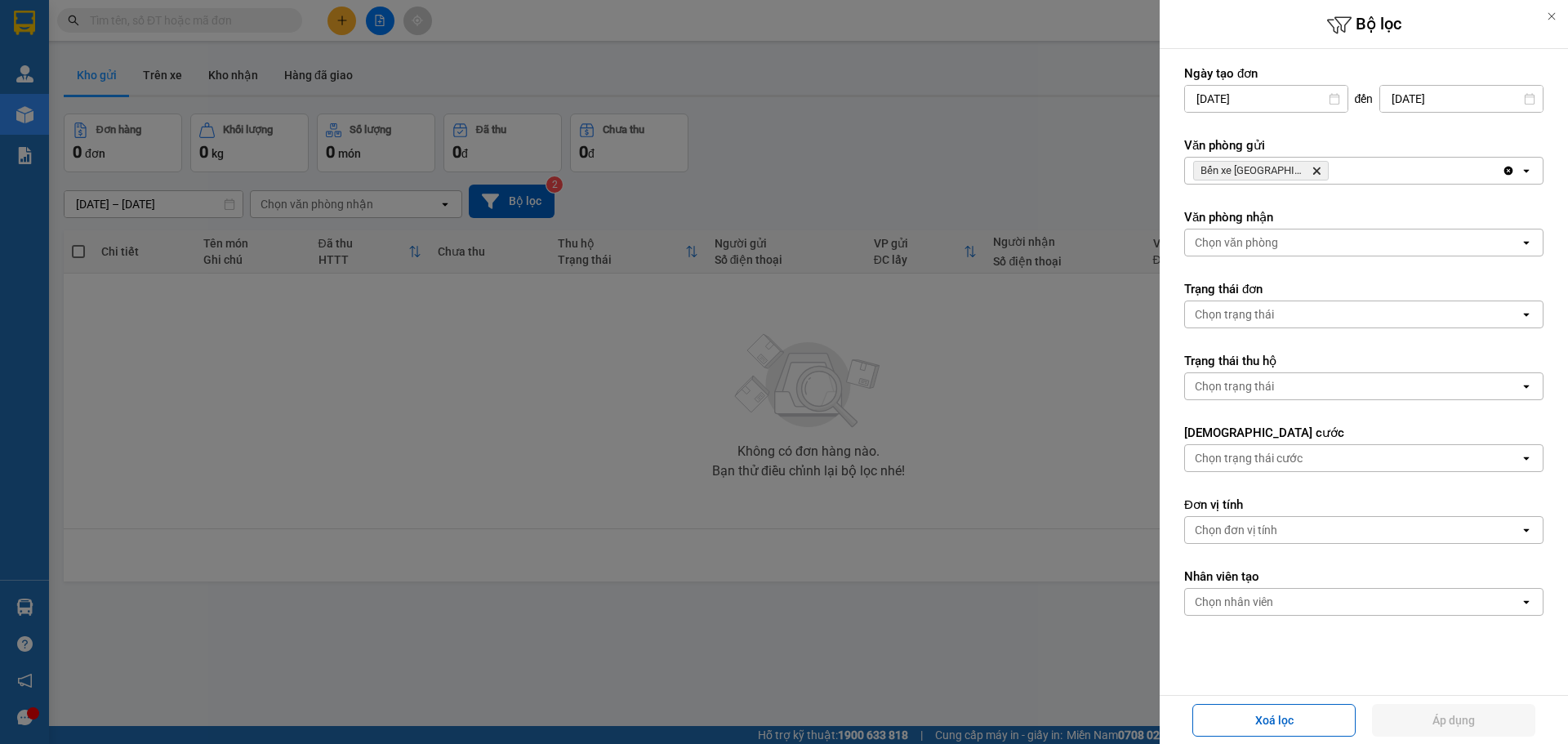
drag, startPoint x: 1372, startPoint y: 178, endPoint x: 1363, endPoint y: 184, distance: 10.8
click at [1367, 179] on div "Bến xe [GEOGRAPHIC_DATA] Delete" at bounding box center [1344, 170] width 317 height 26
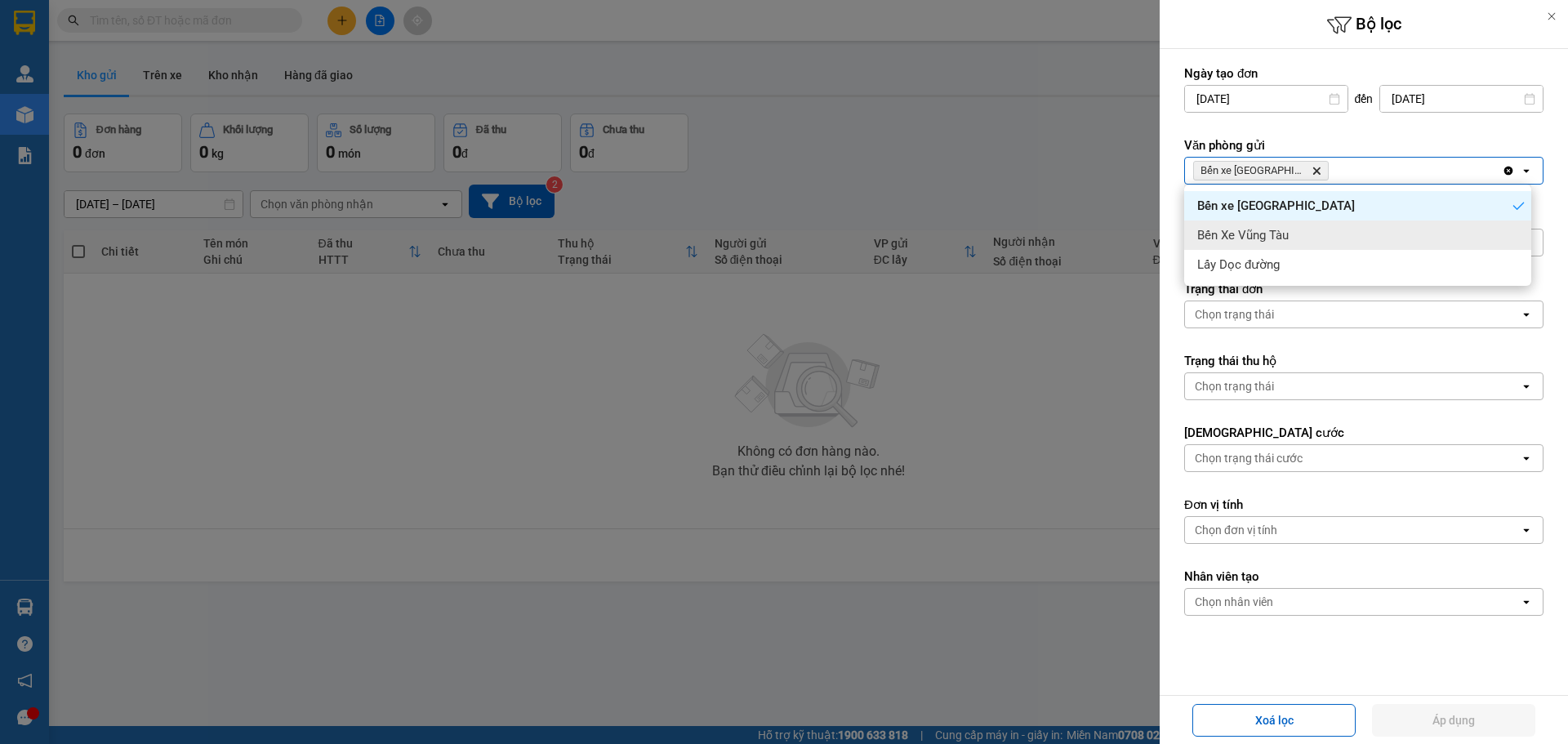
click at [1340, 235] on div "Bến Xe Vũng Tàu" at bounding box center [1358, 235] width 347 height 30
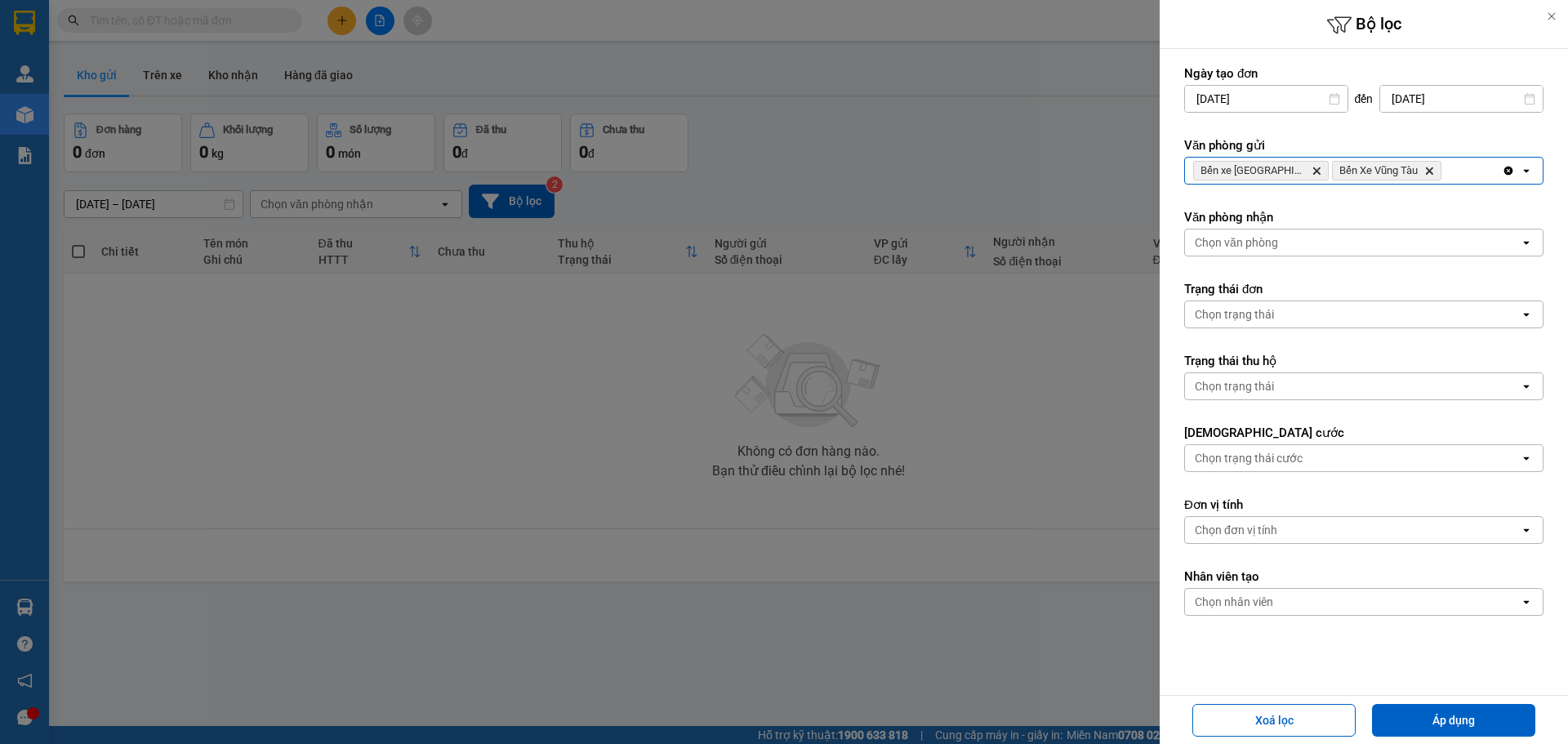
click at [1455, 180] on div "Bến xe Quảng Ngãi Delete Bến Xe Vũng Tàu Delete" at bounding box center [1344, 170] width 317 height 26
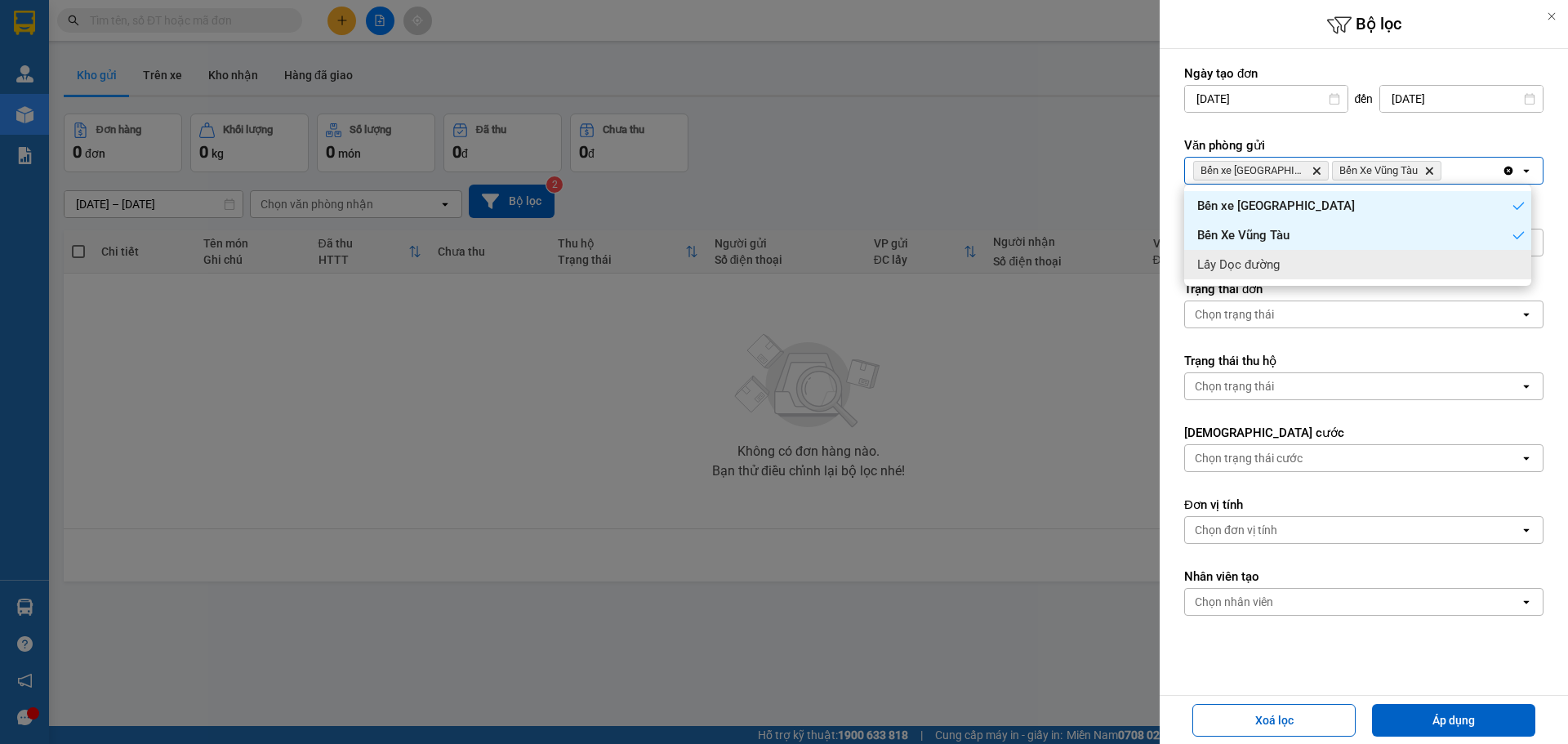
click at [1419, 269] on div "Lấy Dọc đường" at bounding box center [1358, 264] width 347 height 30
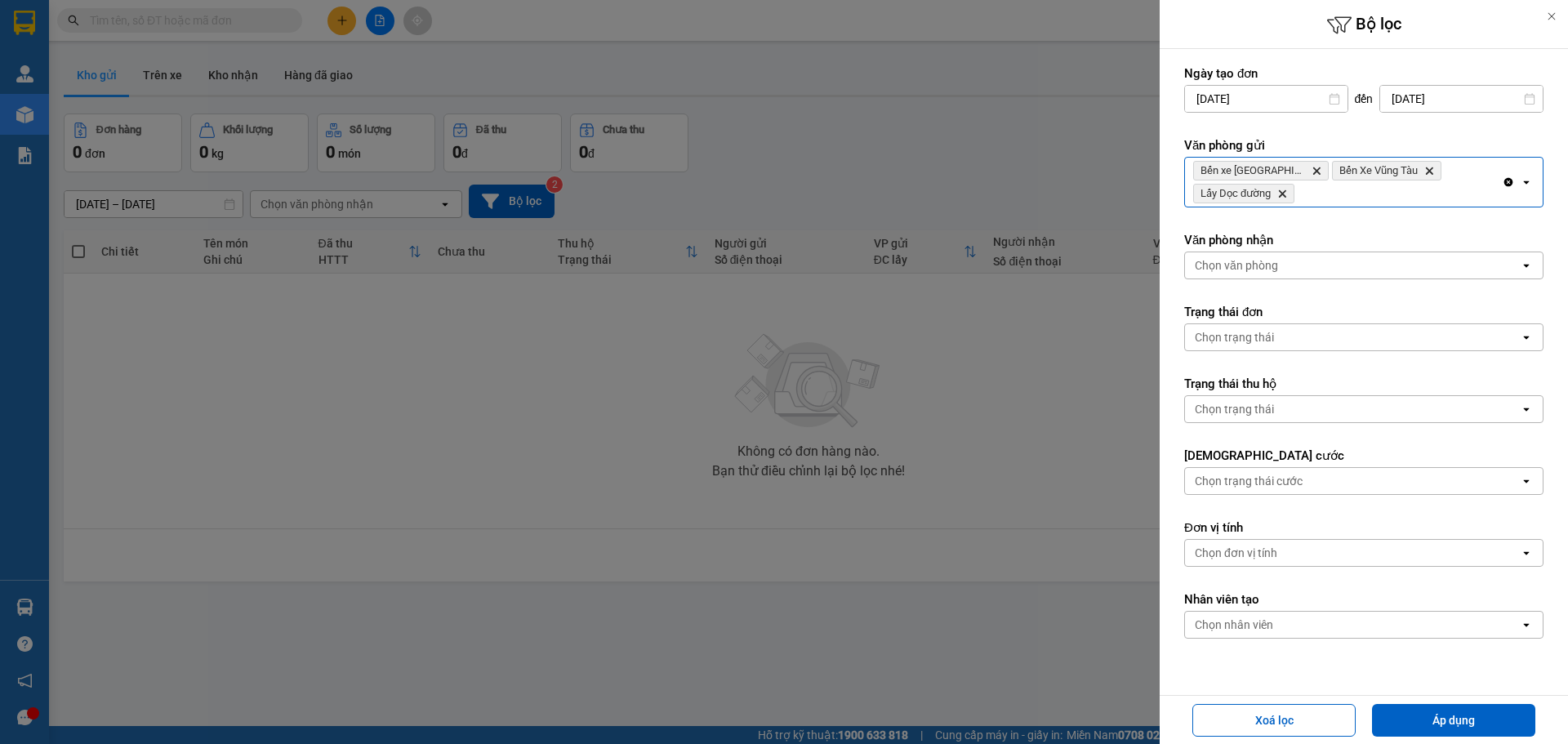
click at [1375, 269] on div "Chọn văn phòng" at bounding box center [1353, 264] width 335 height 26
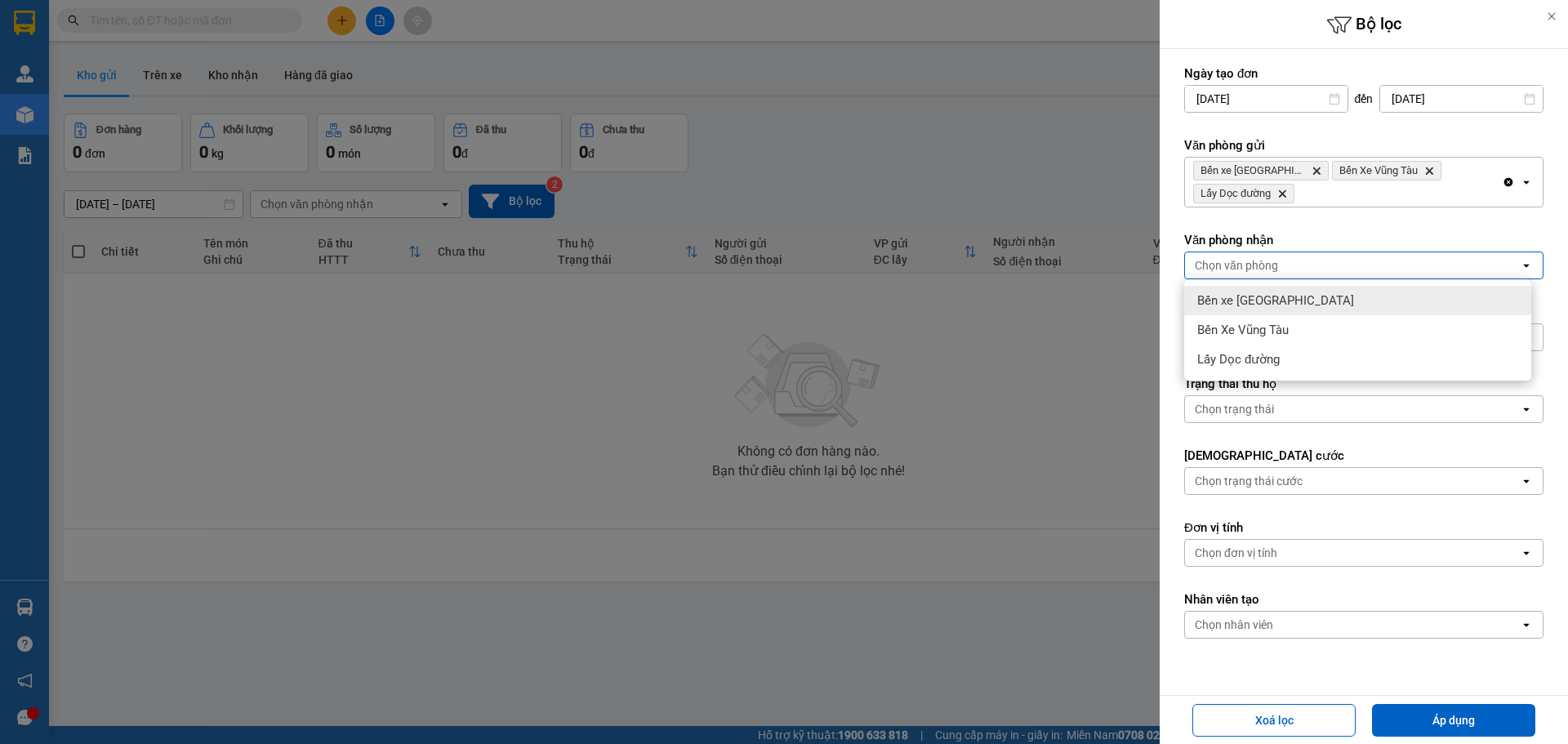
click at [1338, 304] on div "Bến xe [GEOGRAPHIC_DATA]" at bounding box center [1358, 300] width 347 height 30
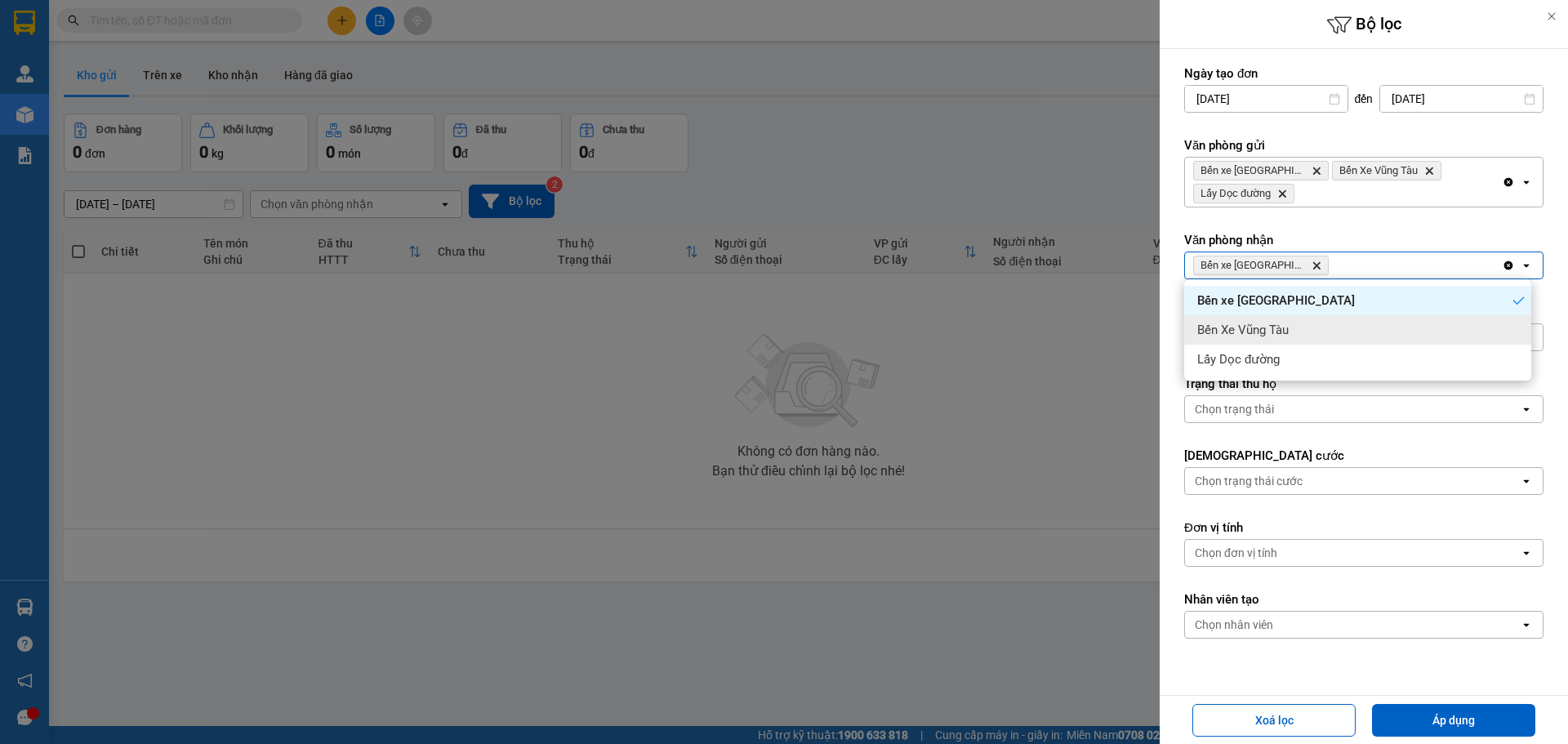
click at [1338, 318] on div "Bến Xe Vũng Tàu" at bounding box center [1358, 329] width 347 height 30
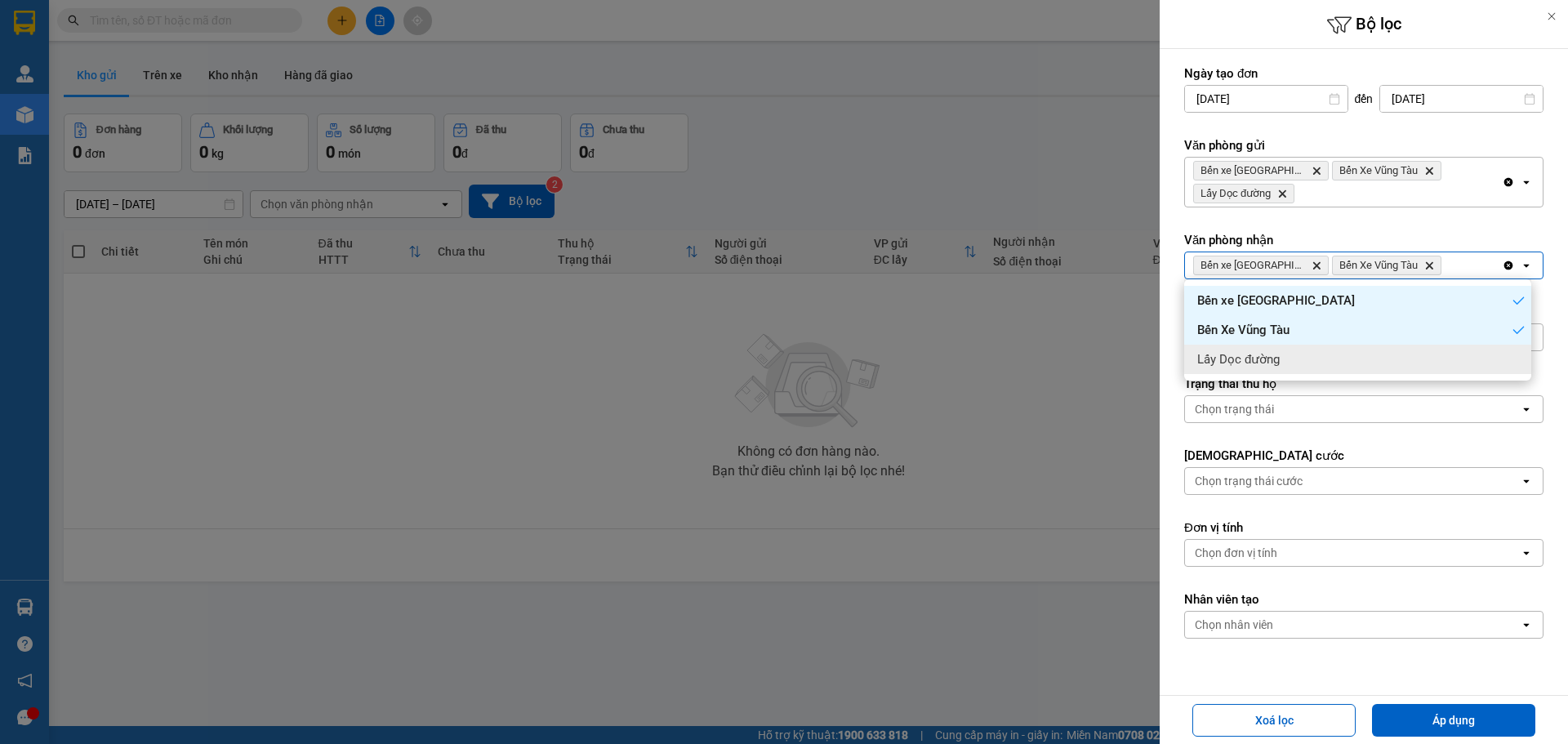
click at [1339, 361] on div "Lấy Dọc đường" at bounding box center [1358, 359] width 347 height 30
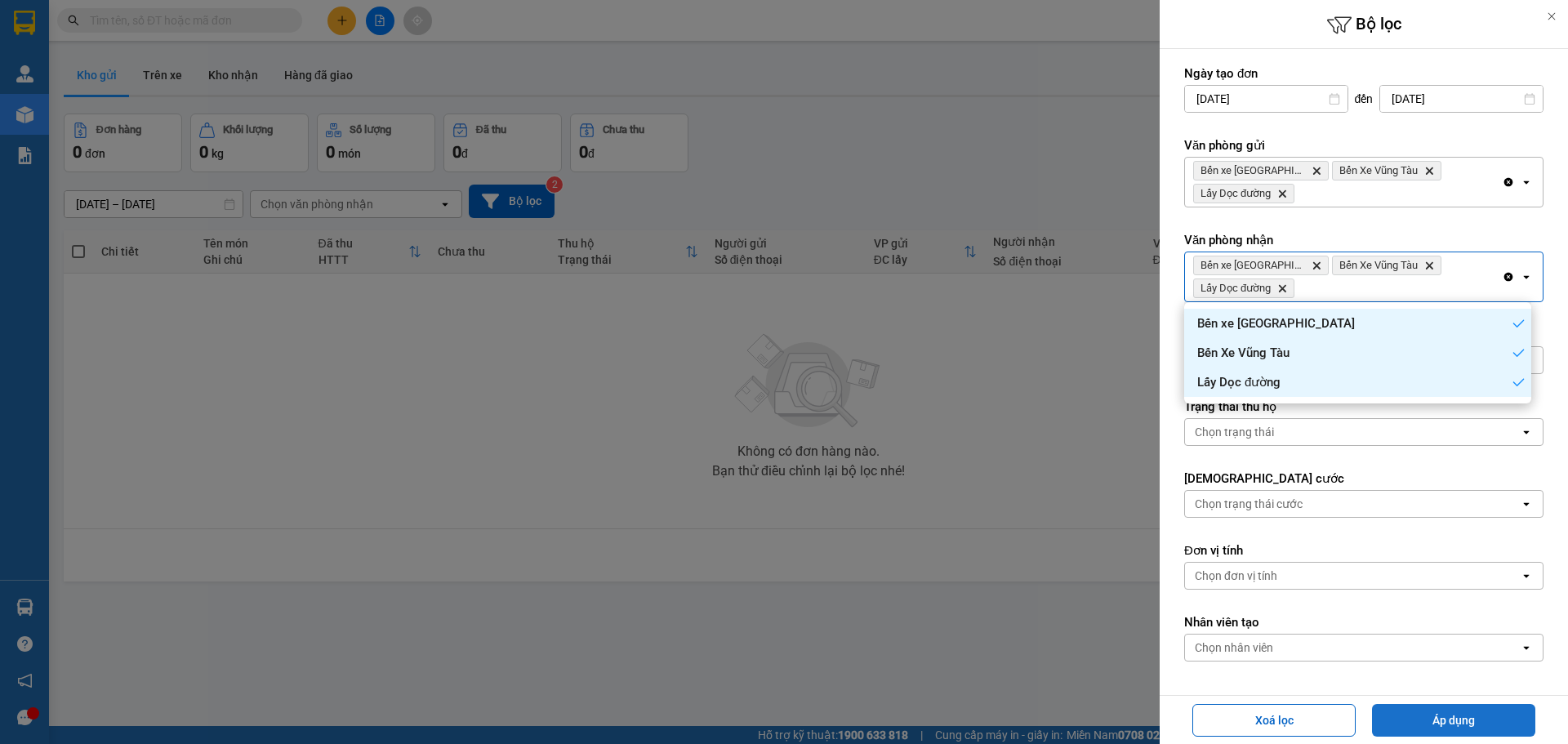
click at [1456, 731] on button "Áp dụng" at bounding box center [1453, 720] width 163 height 32
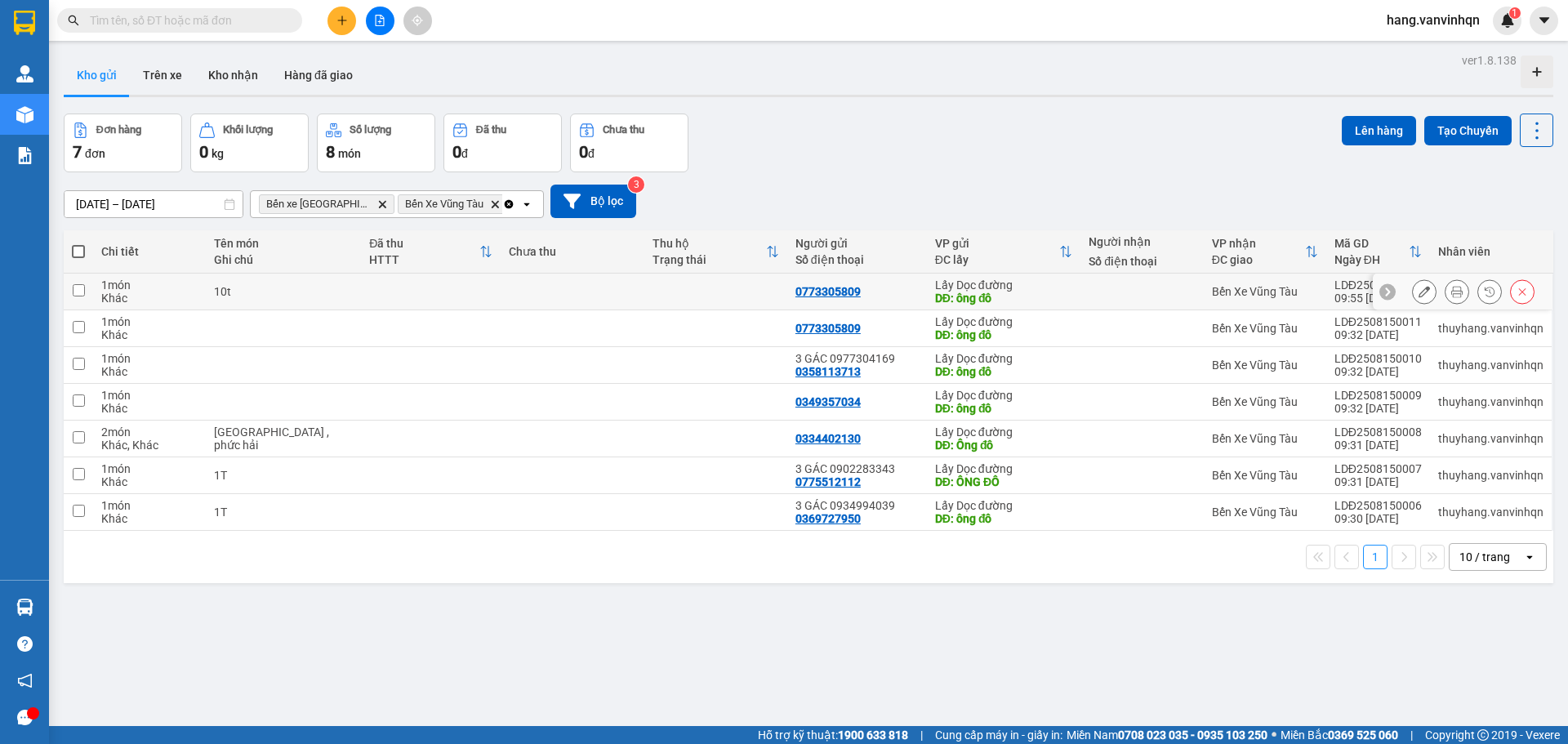
drag, startPoint x: 464, startPoint y: 292, endPoint x: 481, endPoint y: 293, distance: 17.0
click at [481, 293] on td at bounding box center [430, 291] width 140 height 37
checkbox input "true"
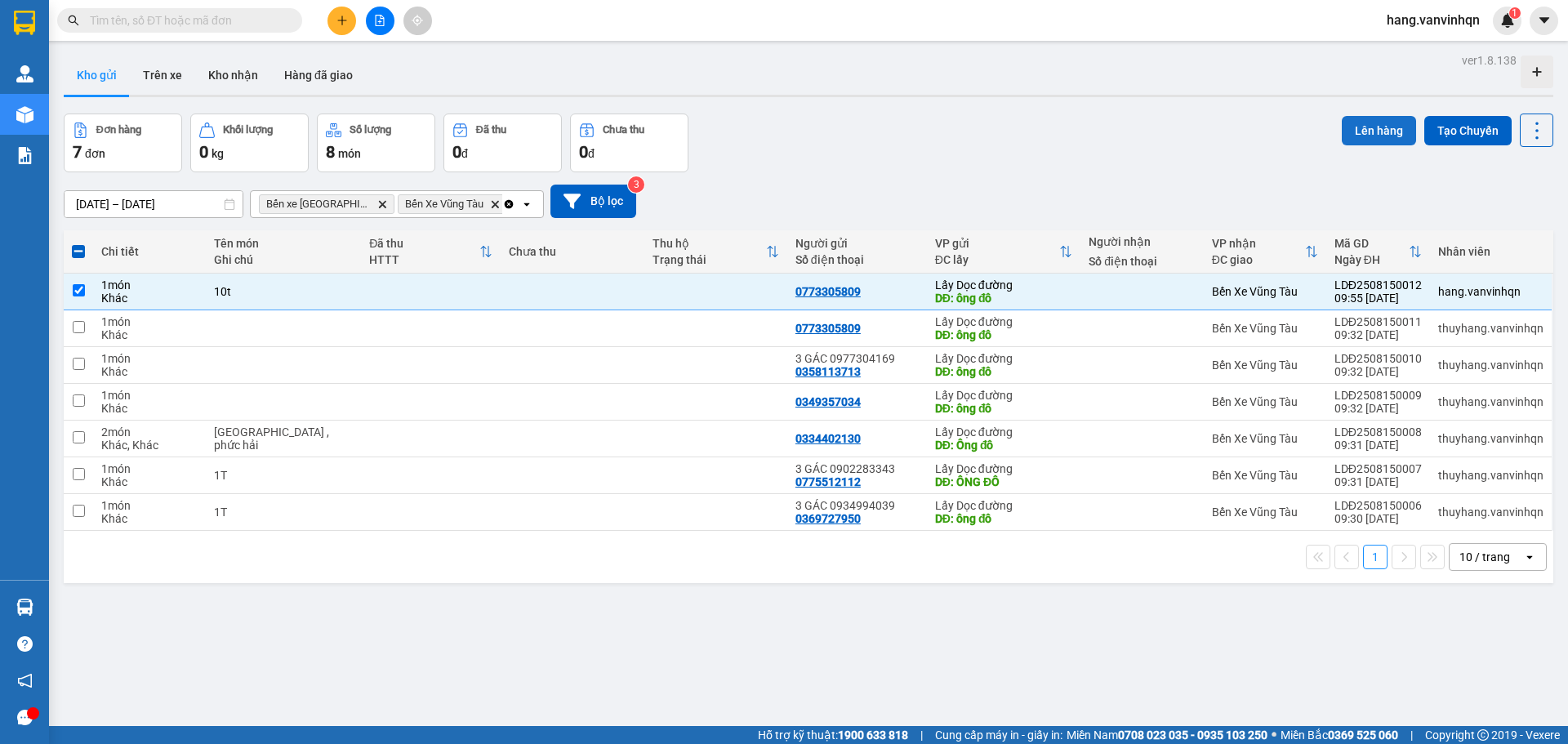
click at [1385, 145] on button "Lên hàng" at bounding box center [1379, 130] width 75 height 30
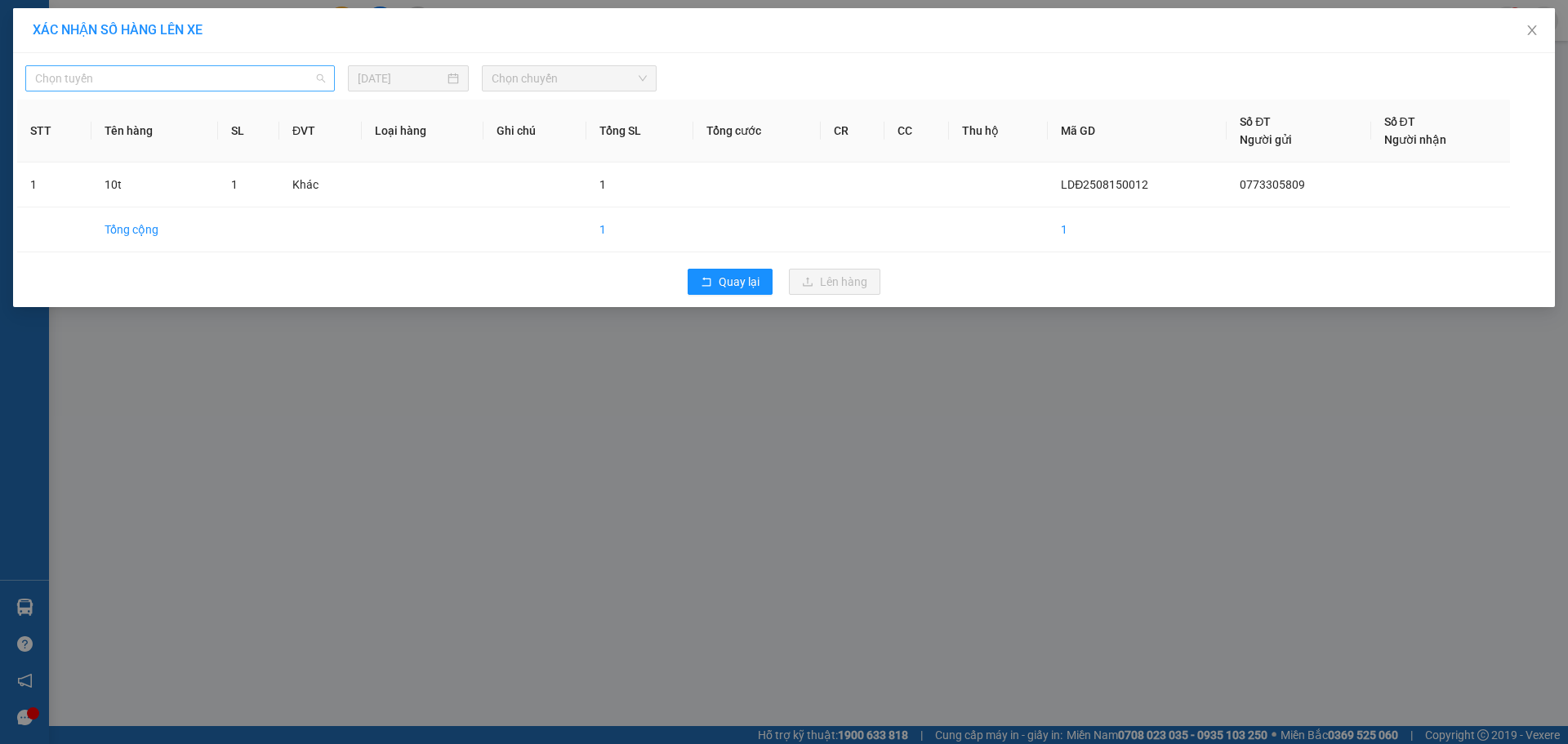
click at [194, 76] on span "Chọn tuyến" at bounding box center [180, 77] width 290 height 24
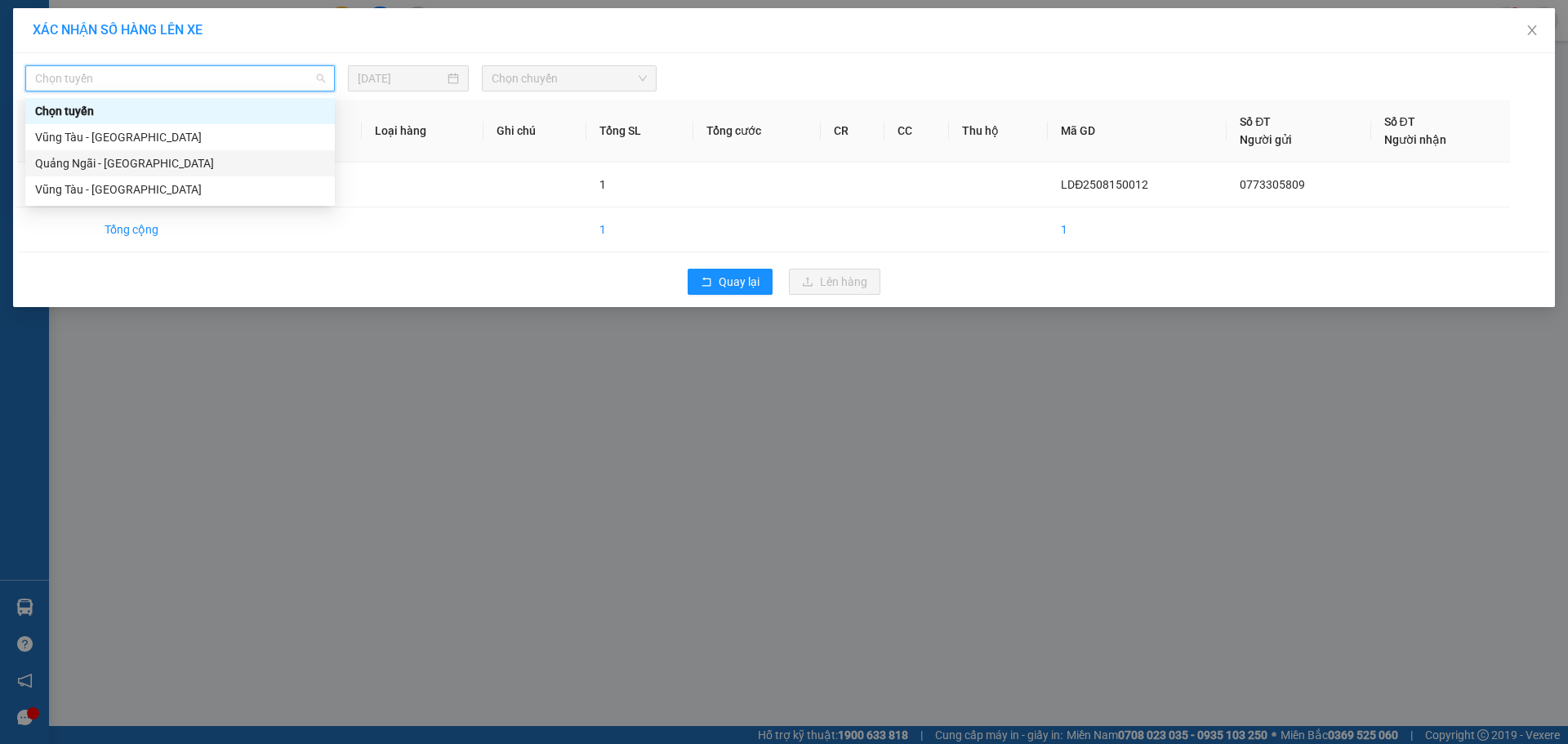
click at [113, 167] on div "Quảng Ngãi - [GEOGRAPHIC_DATA]" at bounding box center [180, 163] width 290 height 18
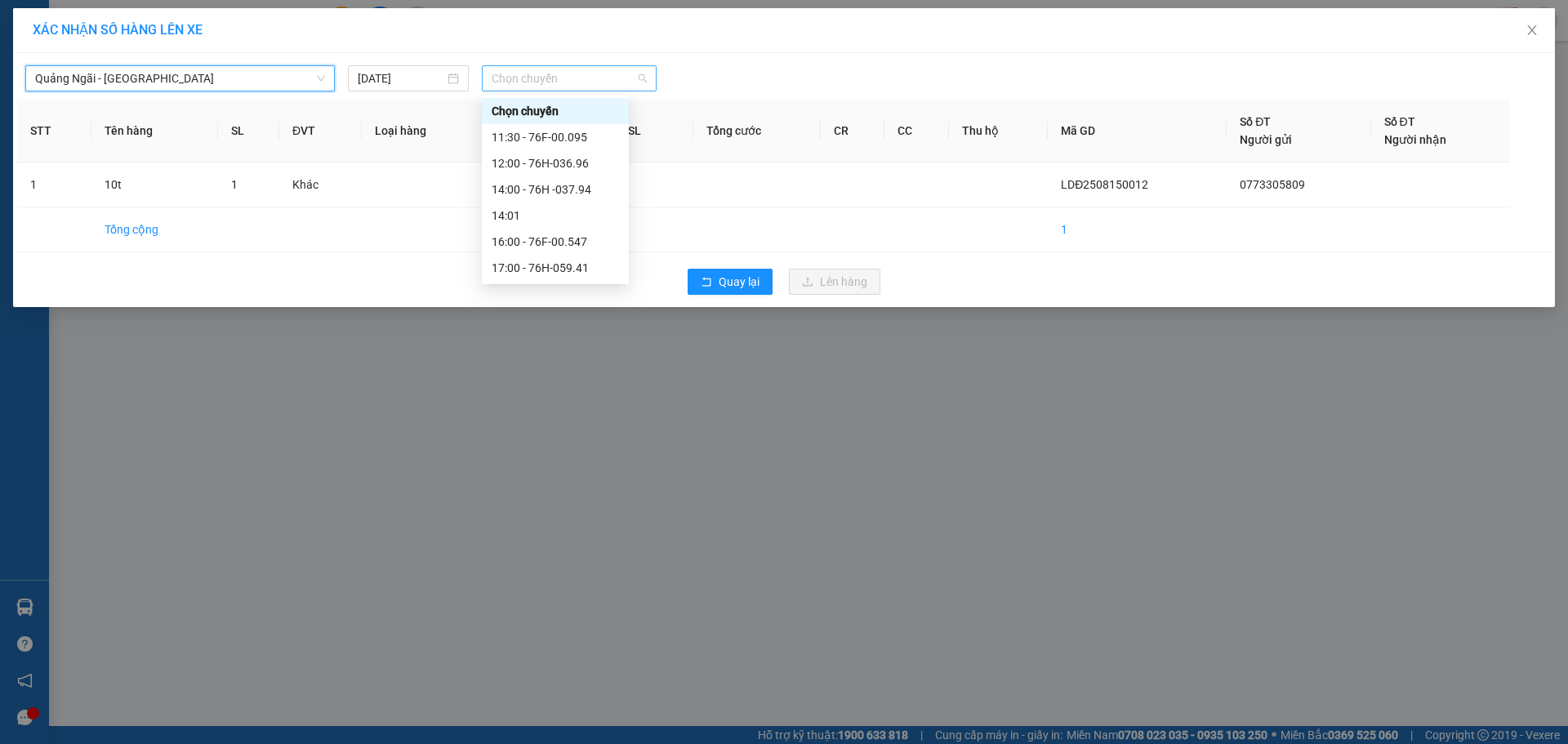
click at [584, 86] on span "Chọn chuyến" at bounding box center [569, 77] width 155 height 24
click at [554, 139] on div "11:30 - 76F-00.095" at bounding box center [555, 137] width 128 height 18
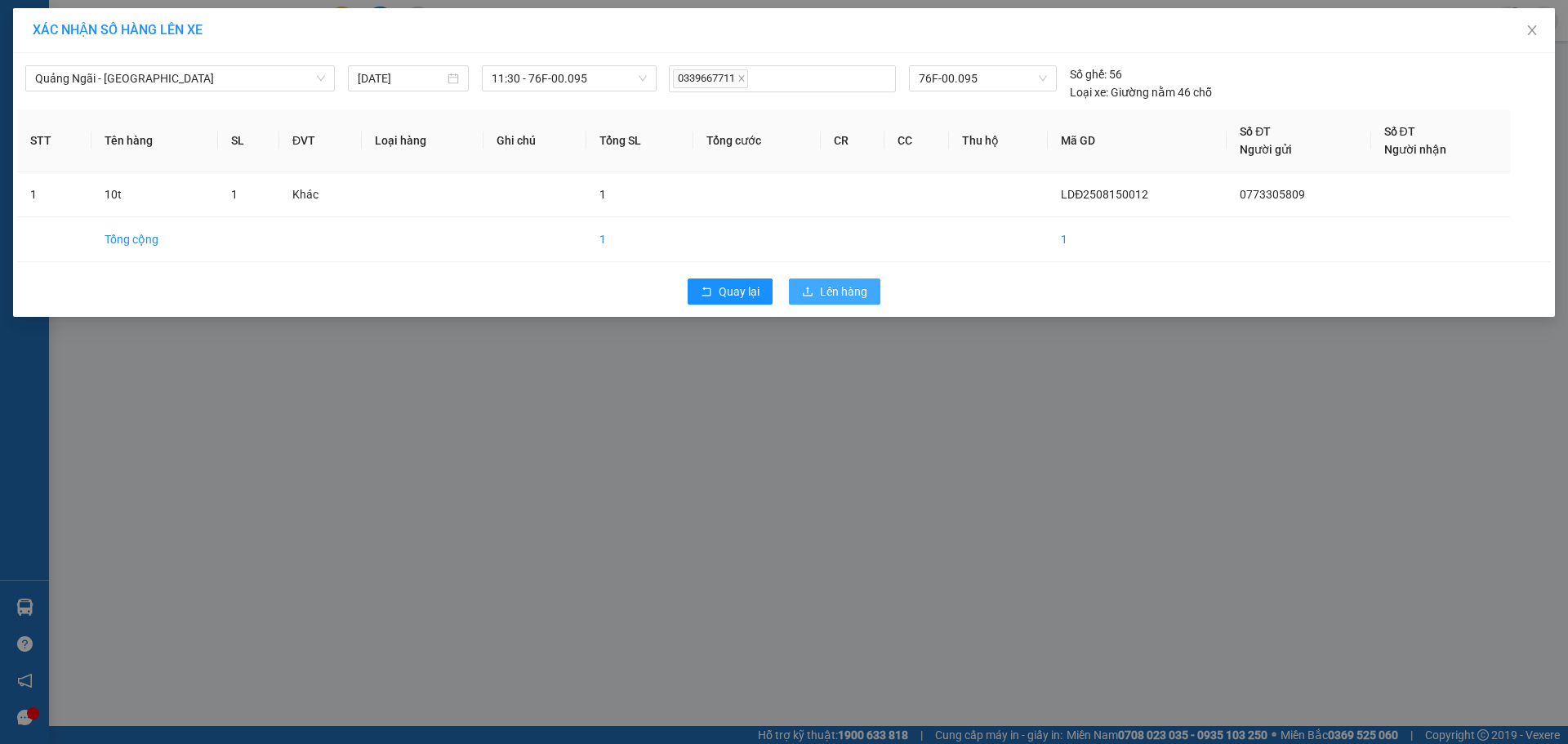
click at [822, 285] on span "Lên hàng" at bounding box center [843, 291] width 48 height 18
